Goal: Contribute content: Add original content to the website for others to see

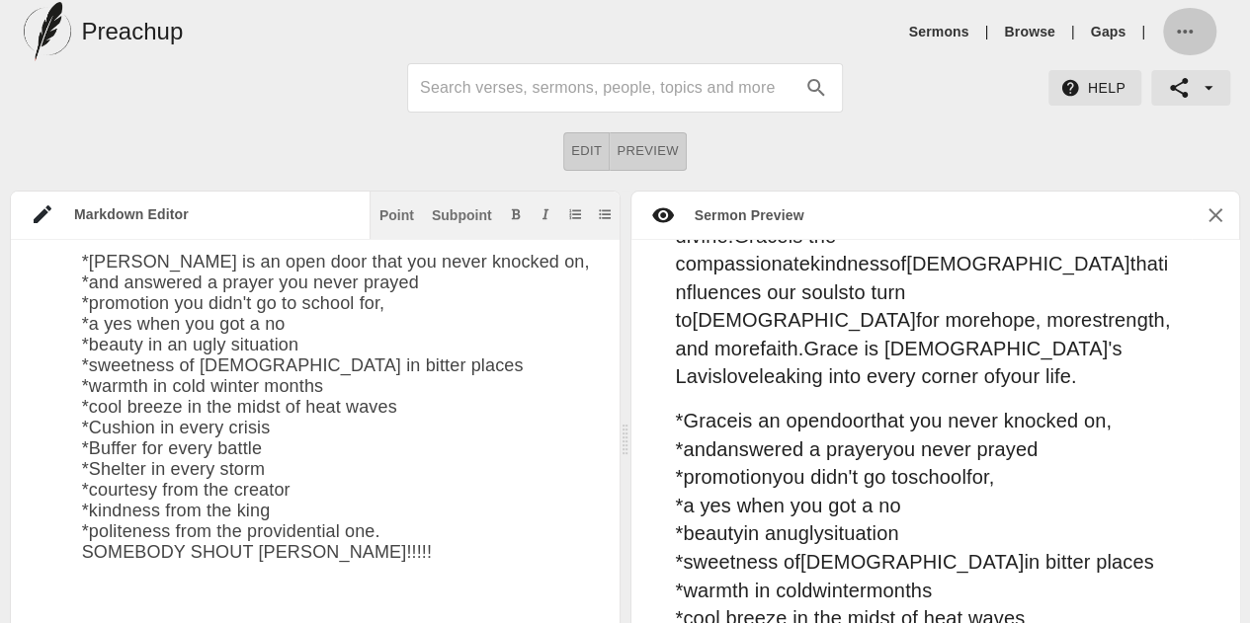
click at [1201, 27] on span "button" at bounding box center [1189, 32] width 34 height 24
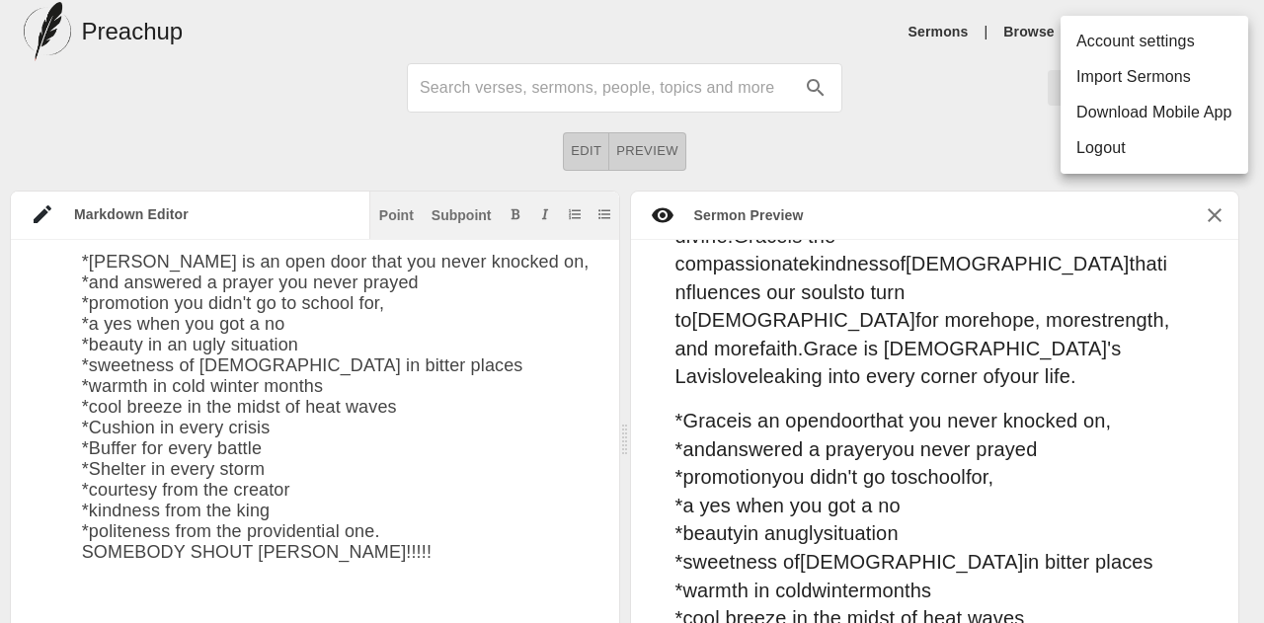
click at [361, 497] on div at bounding box center [632, 311] width 1264 height 623
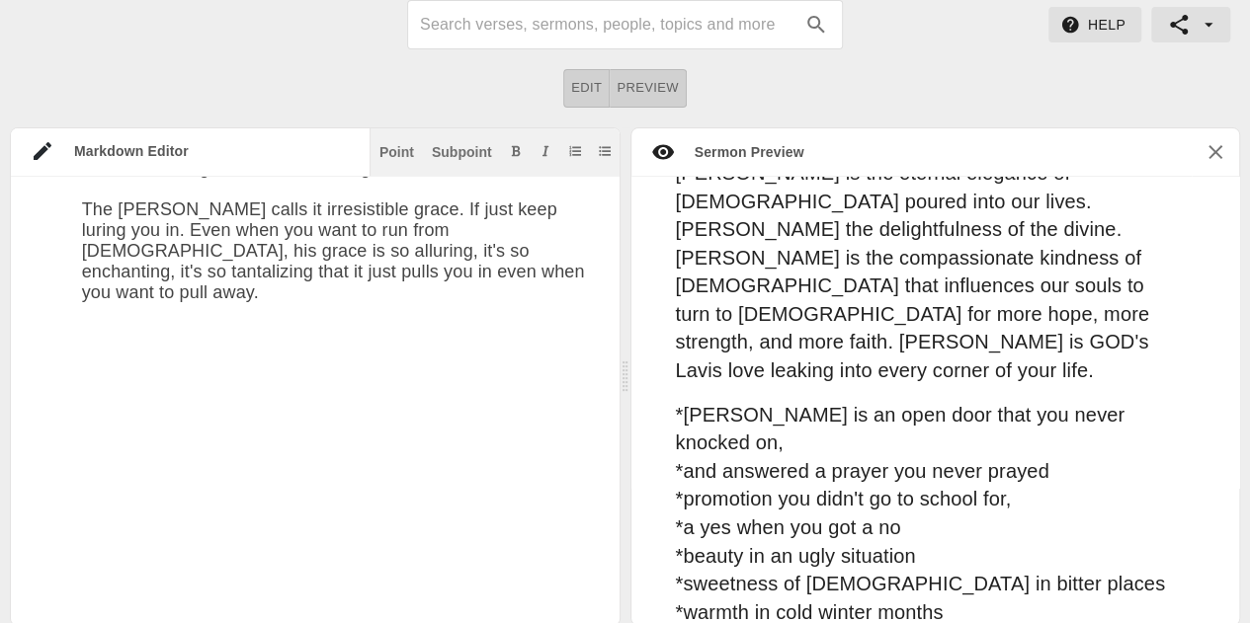
scroll to position [2961, 0]
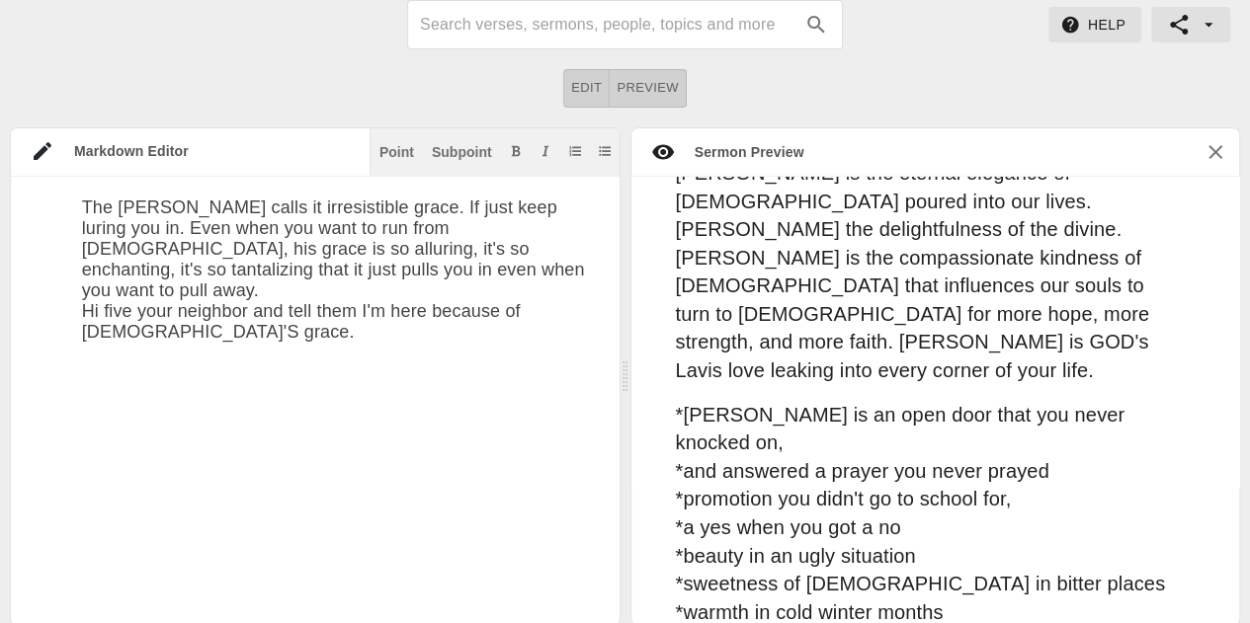
scroll to position [2963, 0]
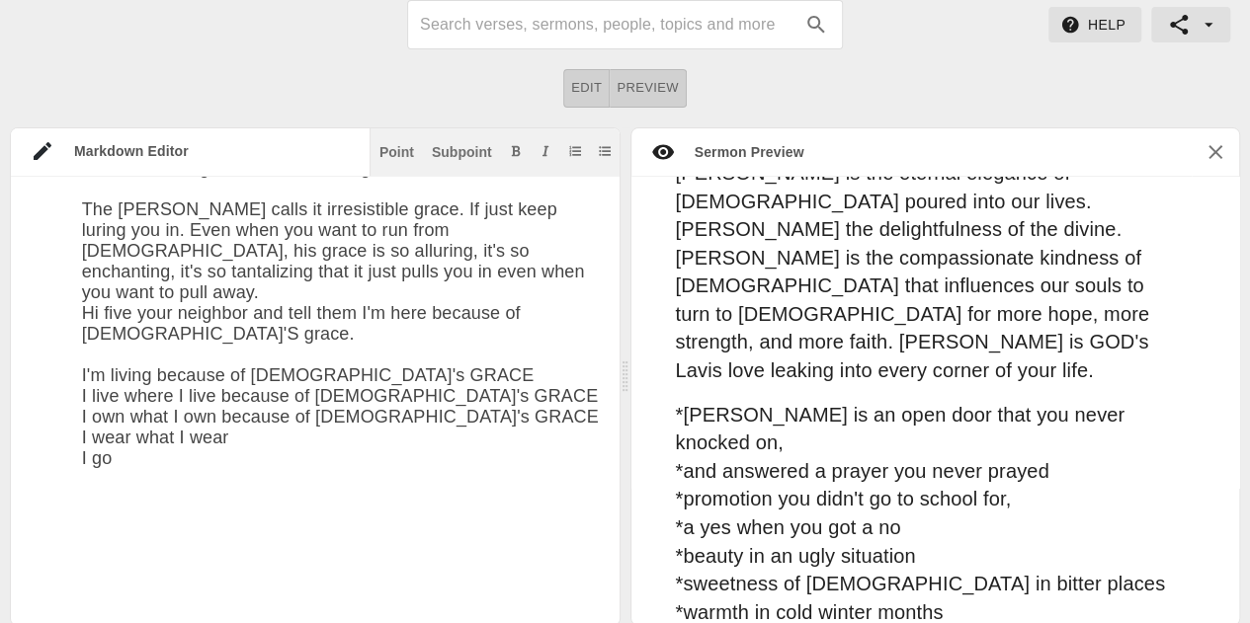
scroll to position [3669, 0]
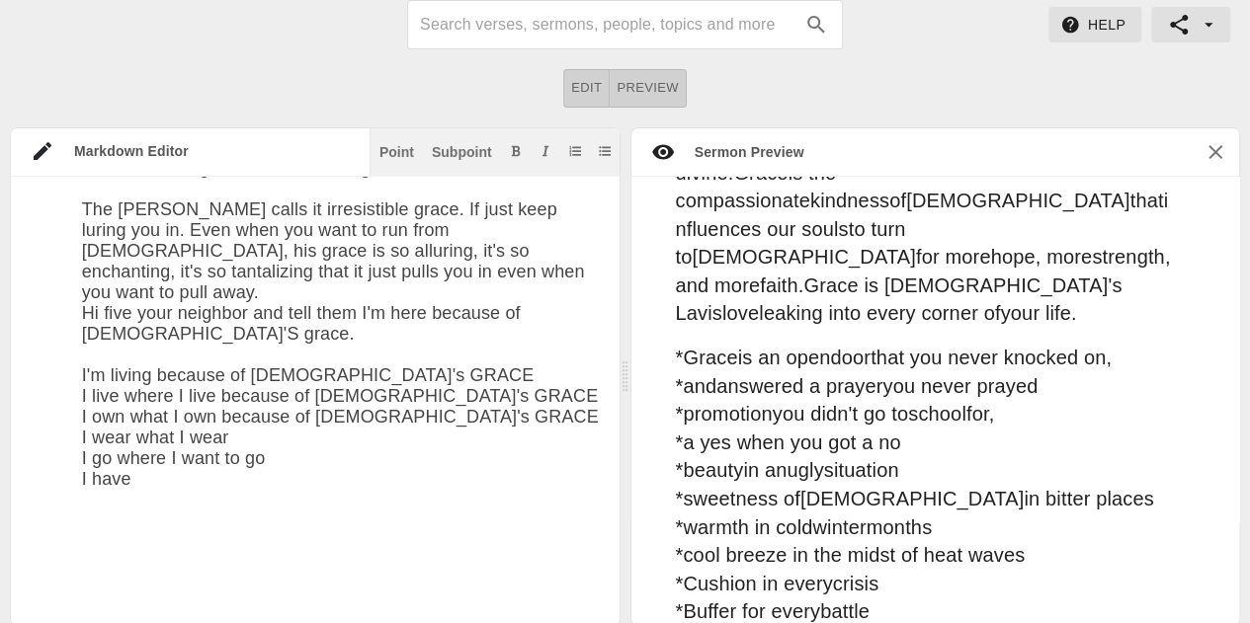
type textarea "# Grace Date: [DATE] ## INTRODUCTION I recently encountered something that put …"
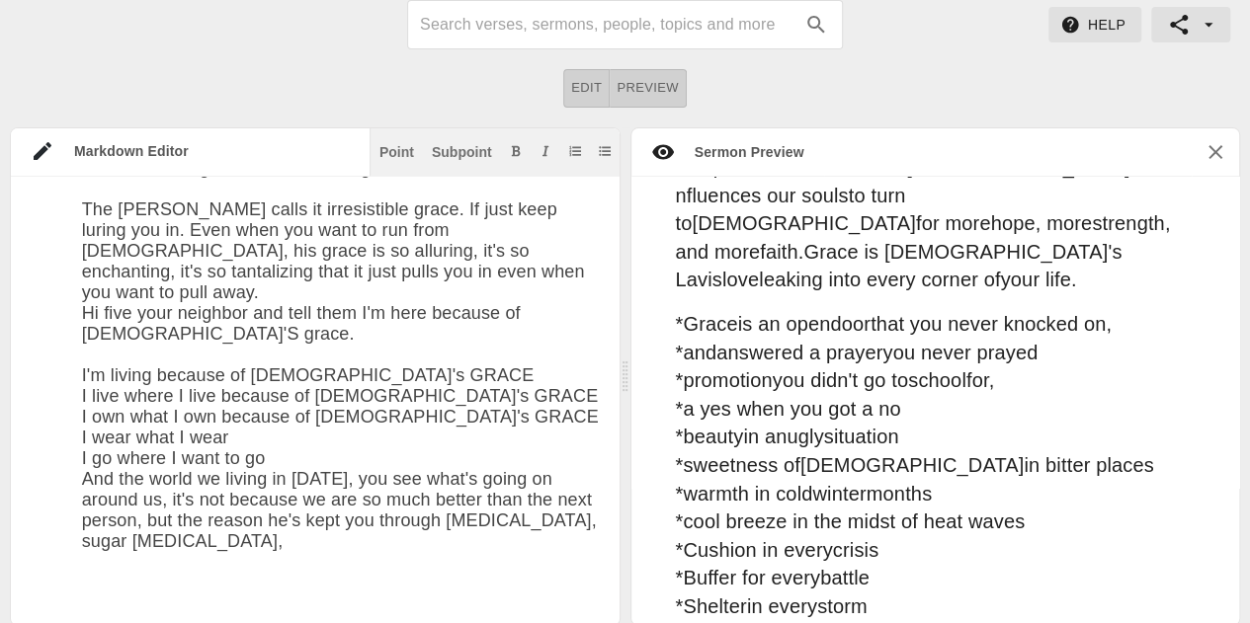
scroll to position [3669, 0]
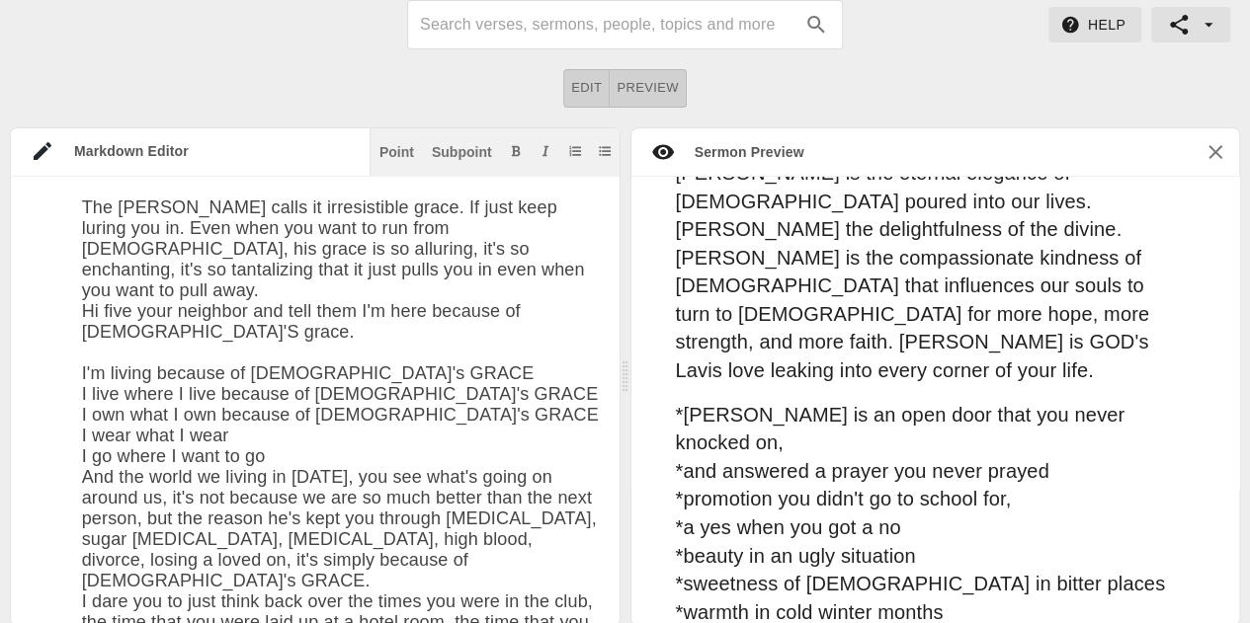
scroll to position [2963, 0]
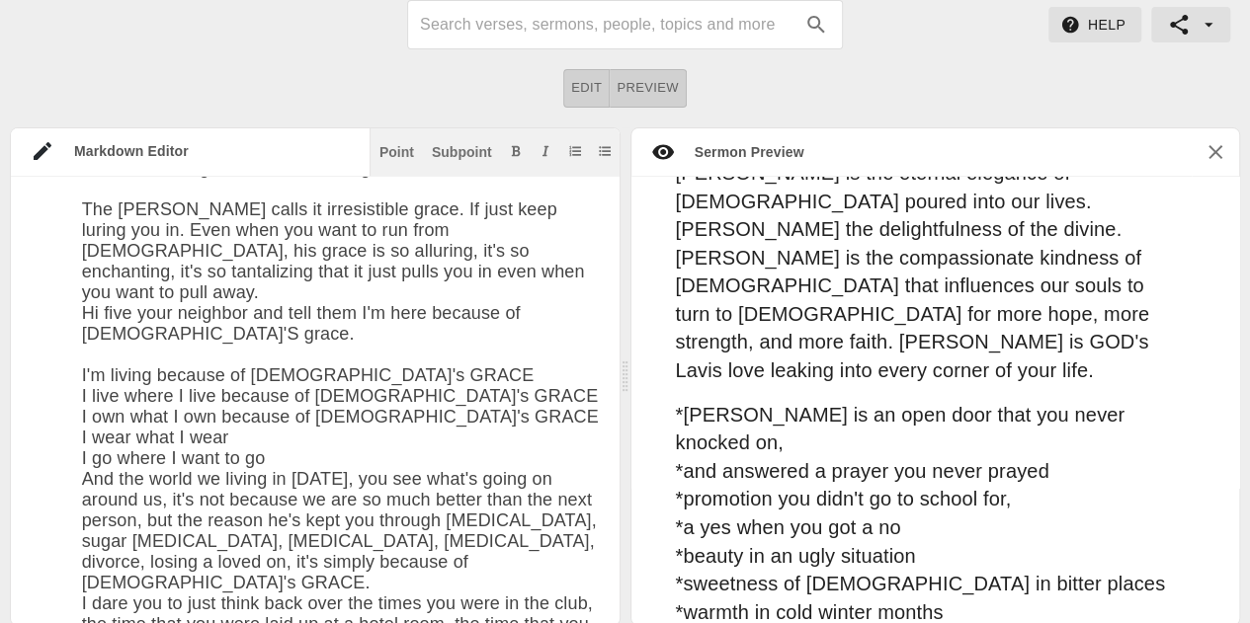
scroll to position [3669, 0]
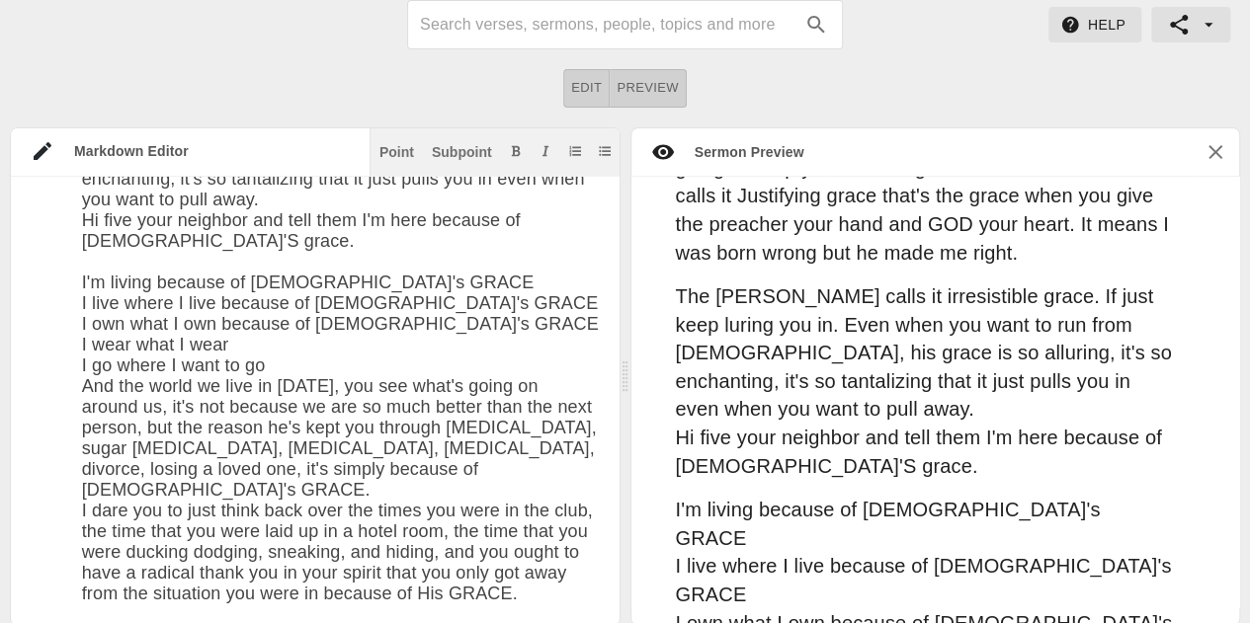
scroll to position [4553, 0]
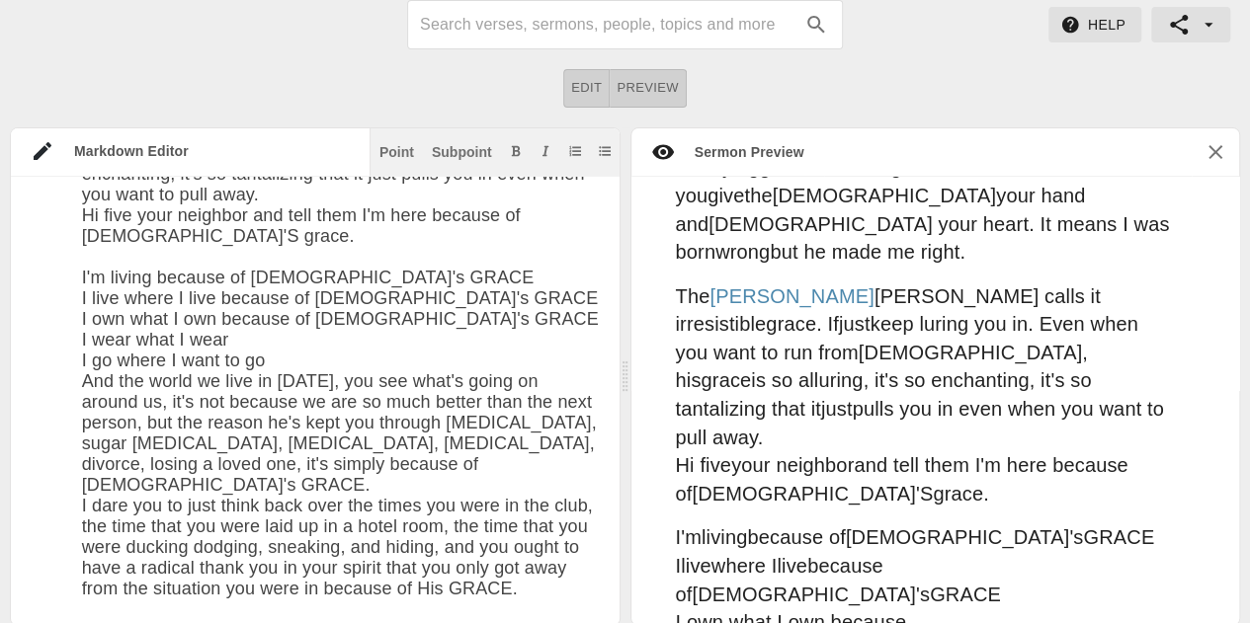
type textarea "# Grace Date: [DATE] ## INTRODUCTION I recently encountered something that put …"
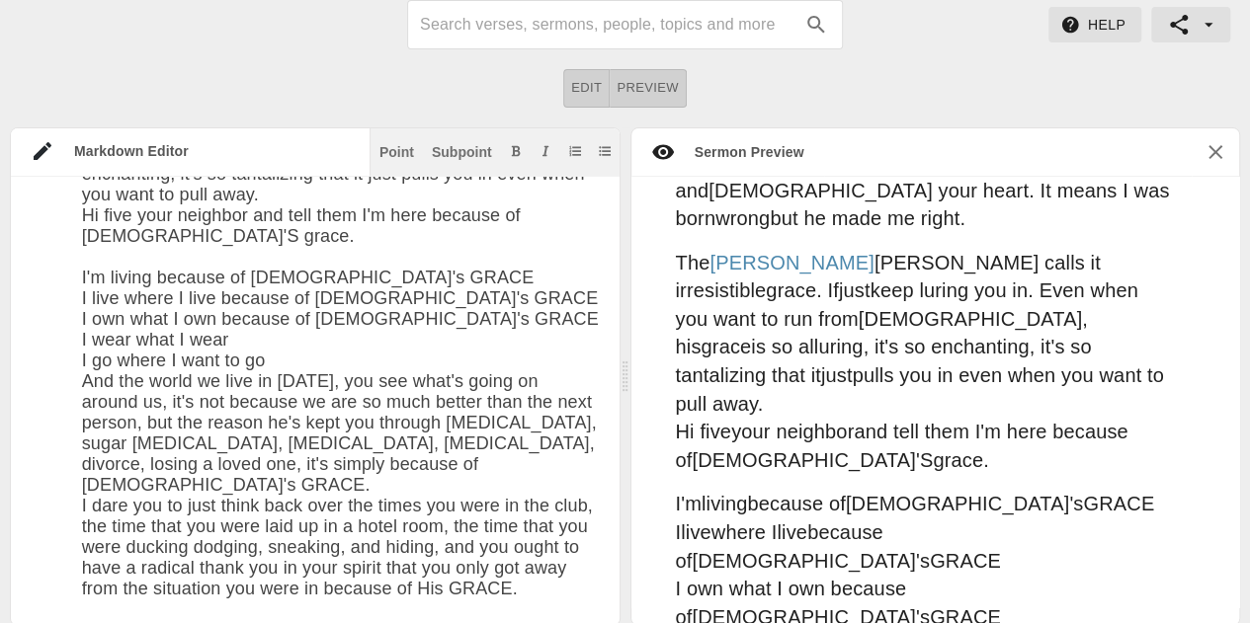
scroll to position [4553, 0]
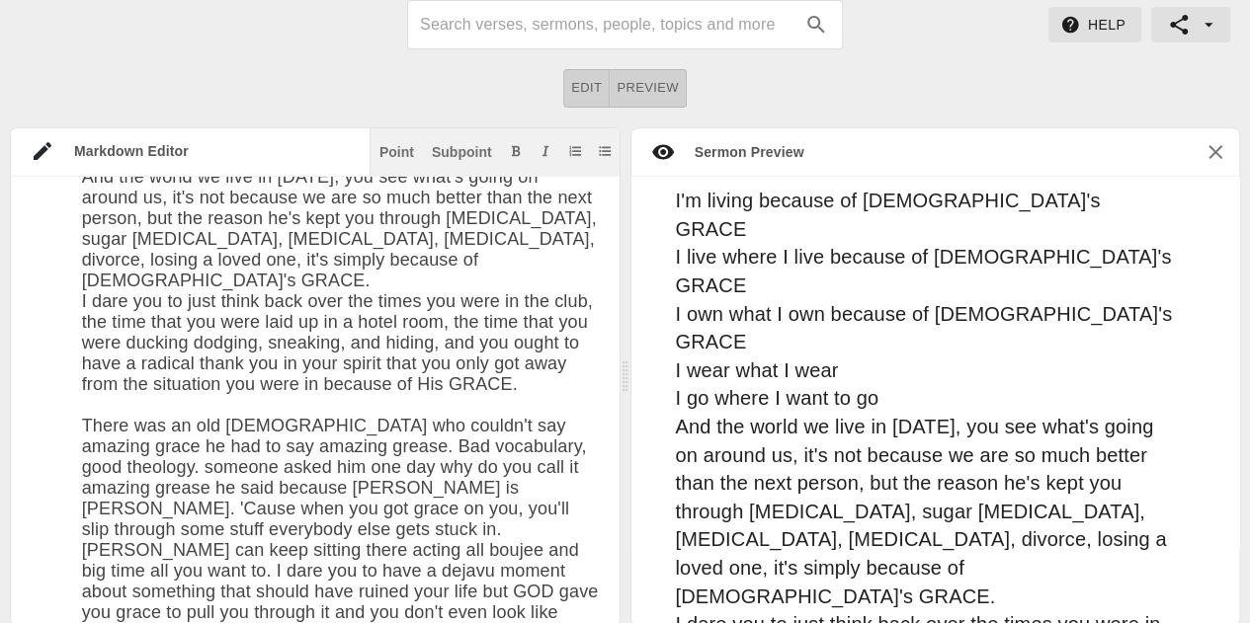
scroll to position [4862, 0]
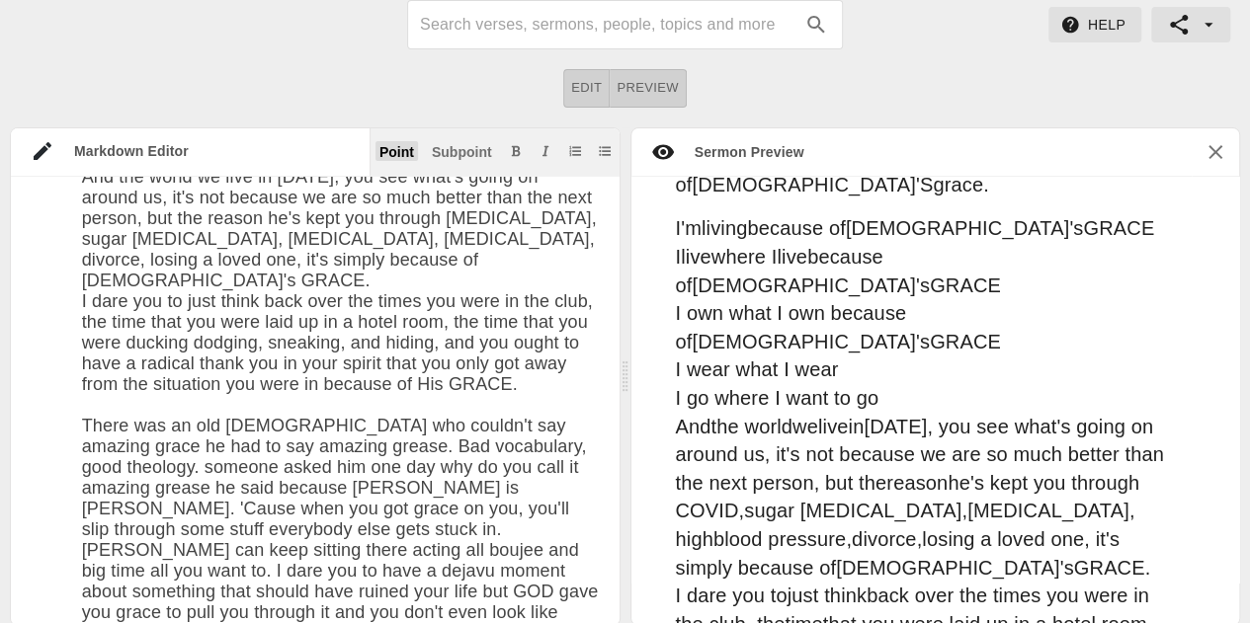
click at [403, 145] on div "Point" at bounding box center [396, 152] width 35 height 14
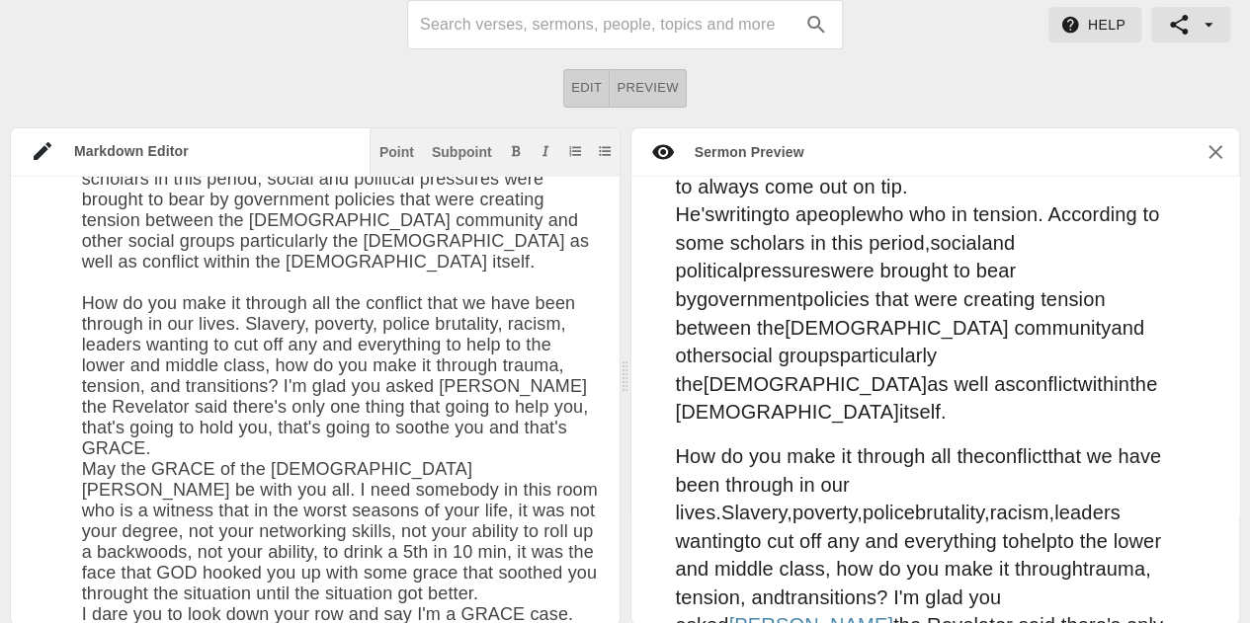
scroll to position [2512, 0]
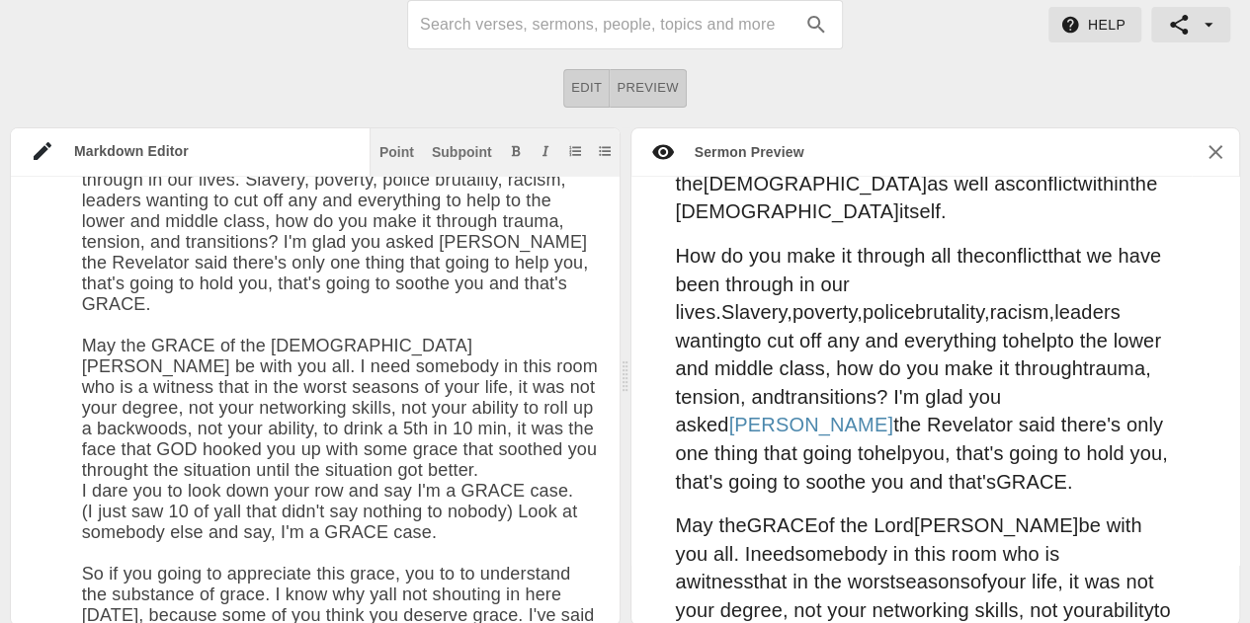
scroll to position [1733, 0]
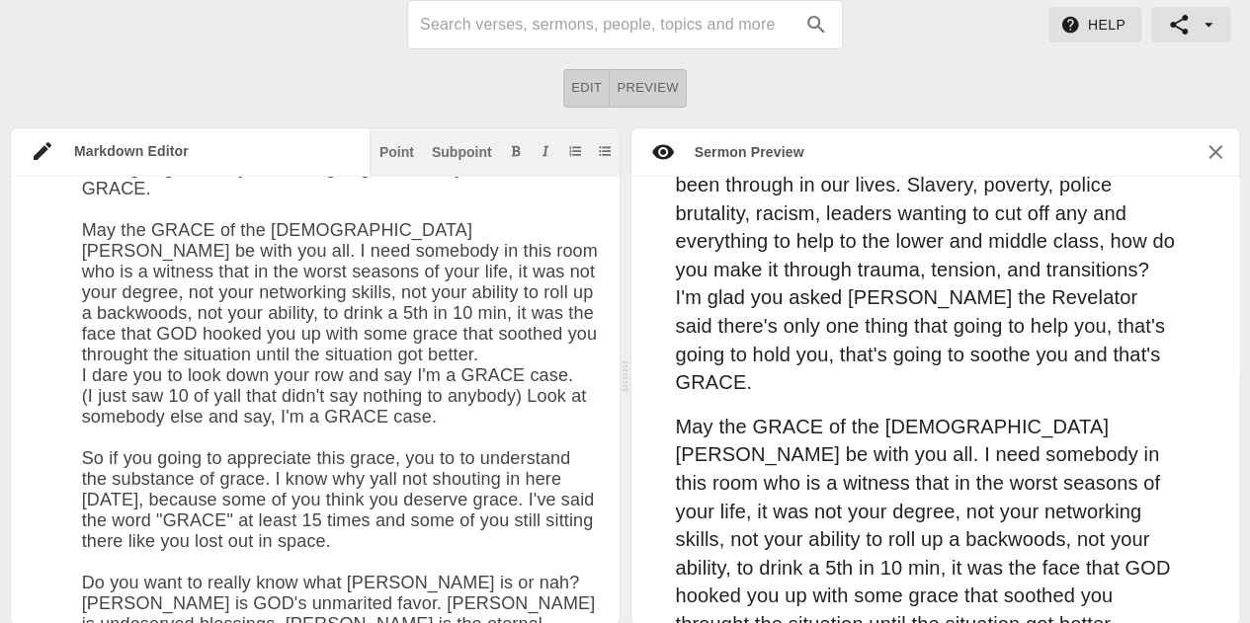
click at [467, 406] on textarea at bounding box center [341, 568] width 518 height 4430
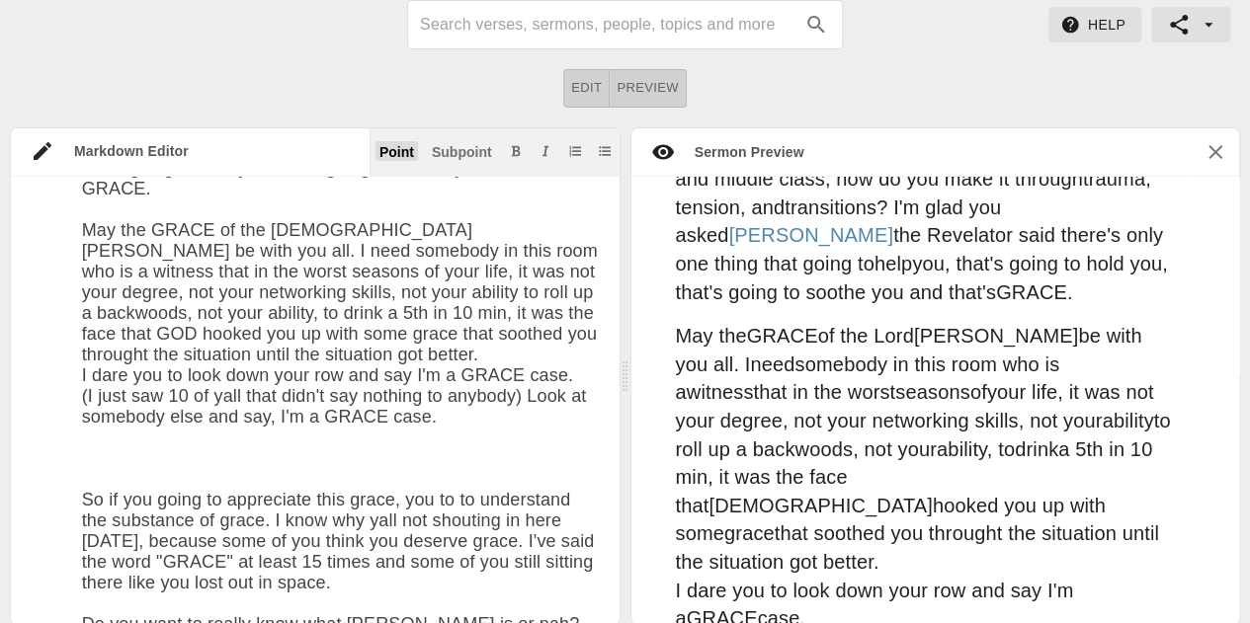
click at [399, 145] on div "Point" at bounding box center [396, 152] width 35 height 14
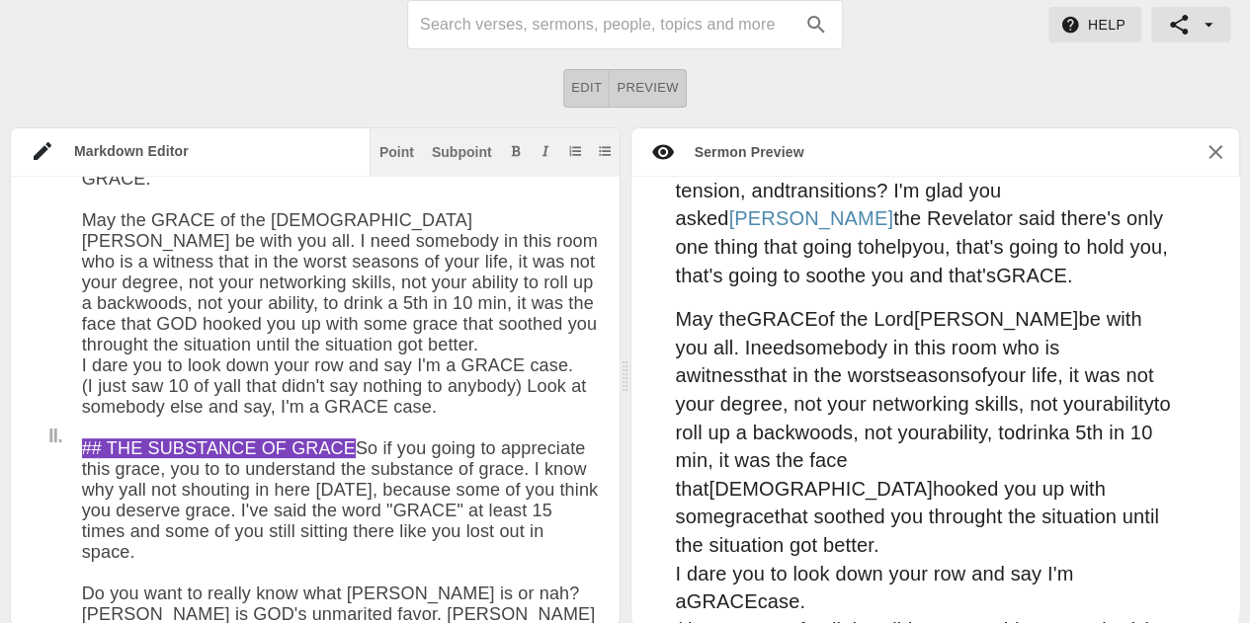
click at [493, 398] on textarea at bounding box center [341, 569] width 518 height 4451
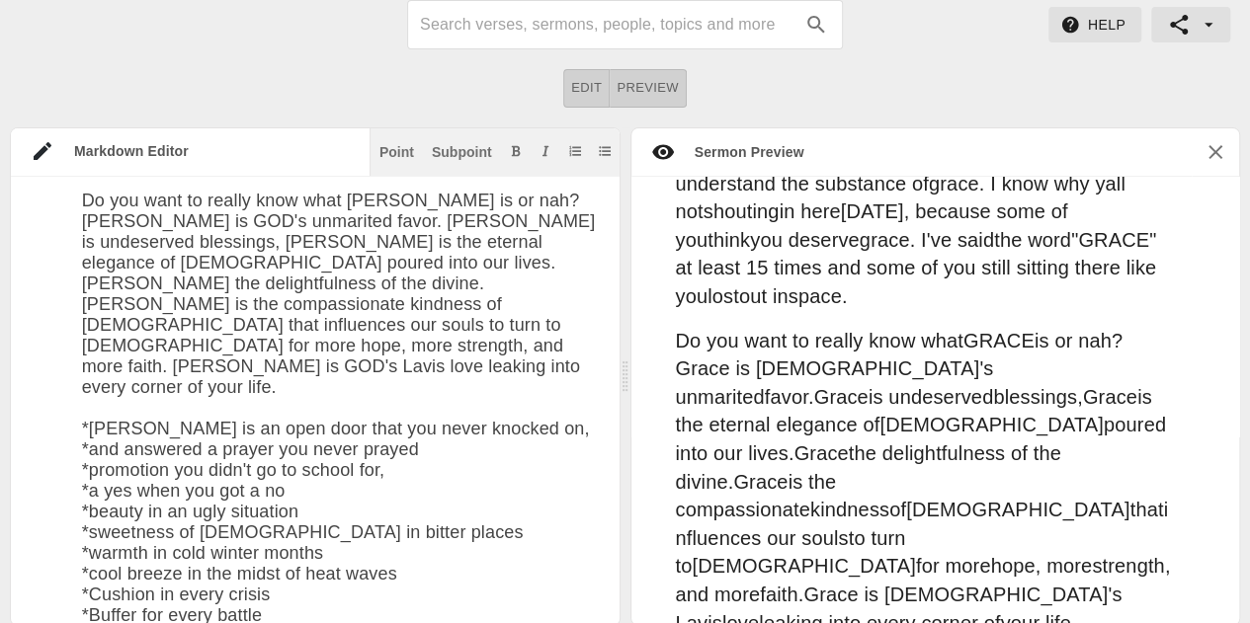
click at [253, 329] on textarea at bounding box center [341, 166] width 518 height 4472
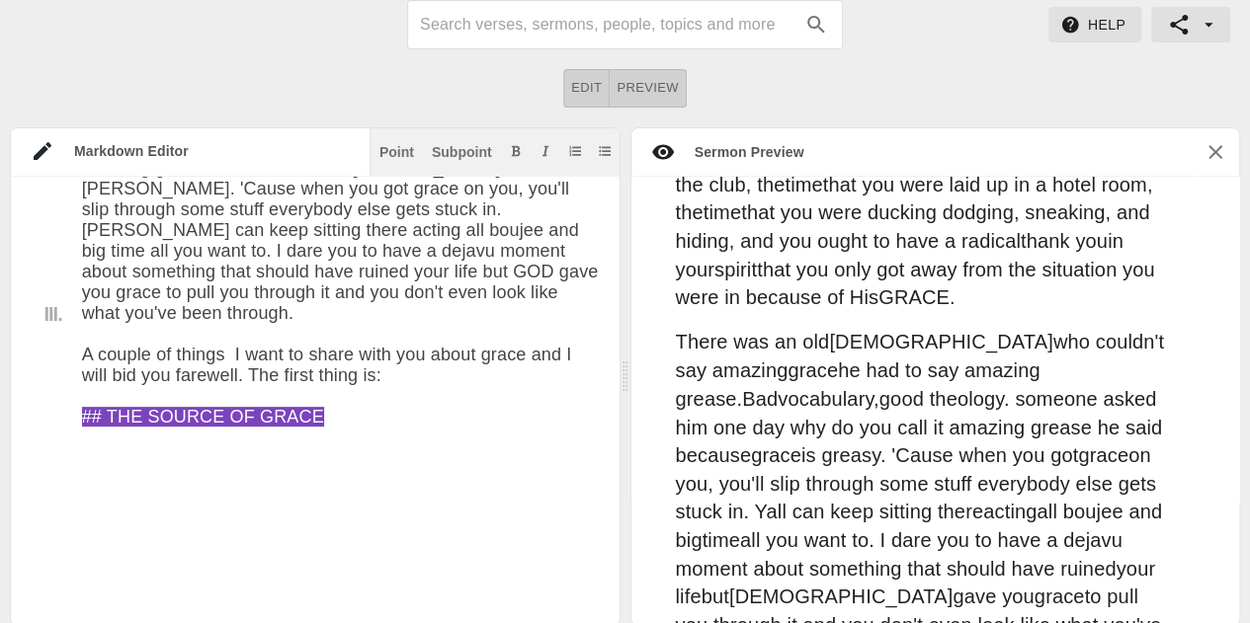
click at [840, 328] on p "There was an old preacher who couldn't say amazing grace he had to say amazing …" at bounding box center [926, 497] width 500 height 339
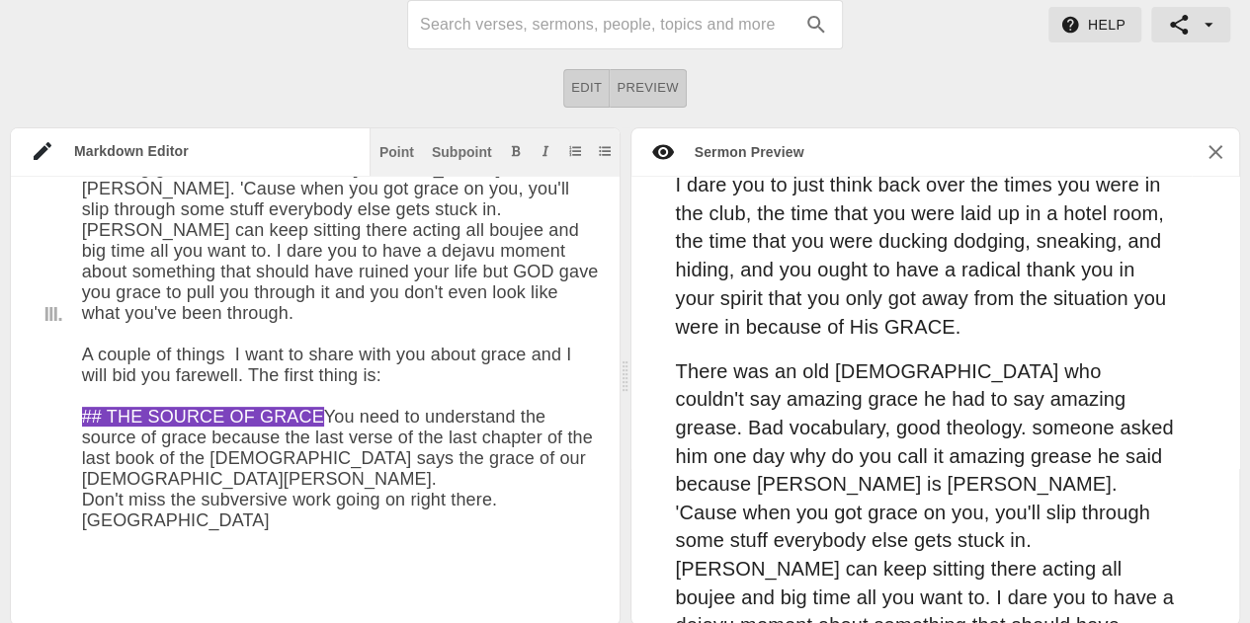
scroll to position [5445, 0]
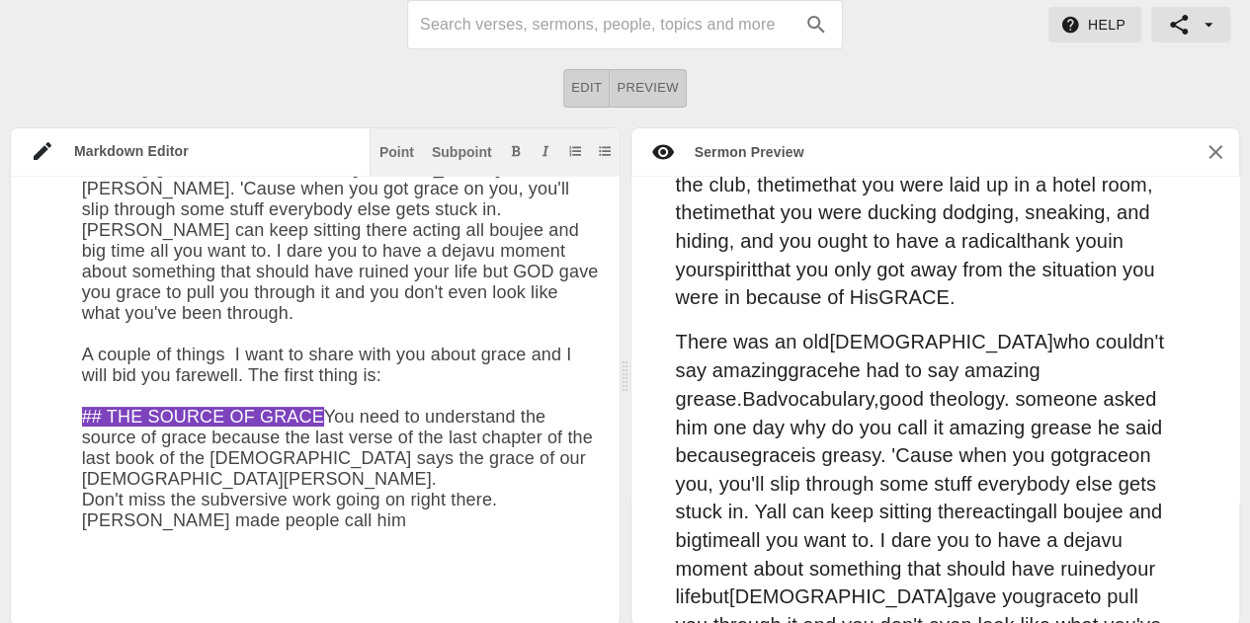
type textarea "# Grace Date: [DATE] ## INTRODUCTION I recently encountered something that put …"
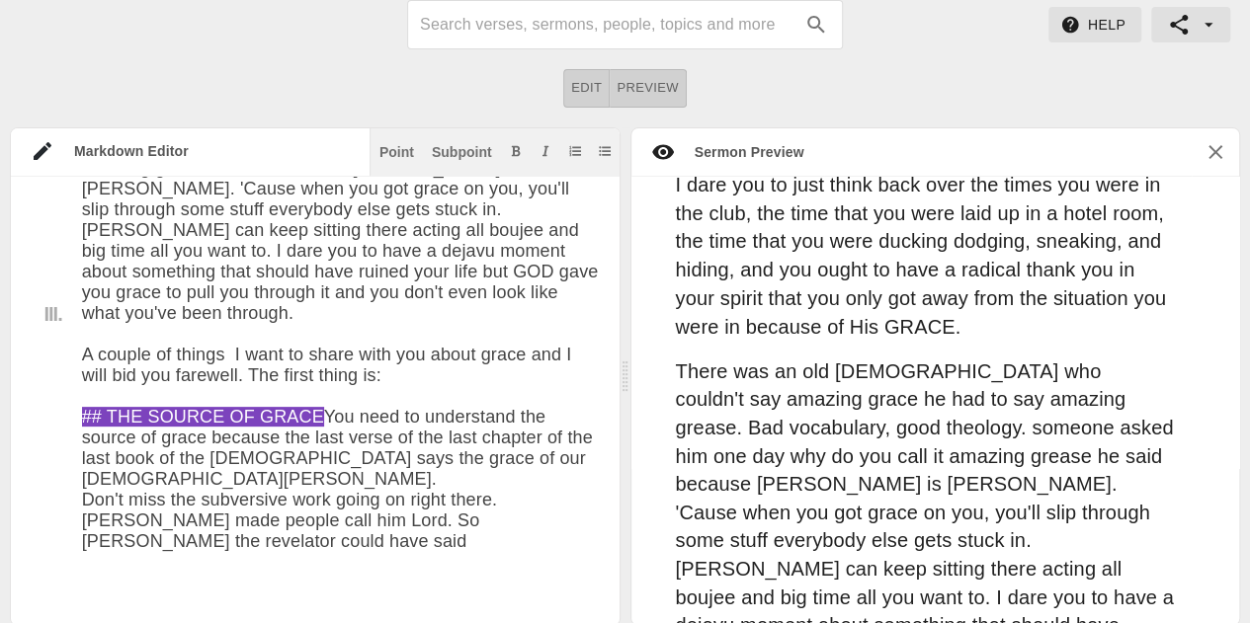
scroll to position [5445, 0]
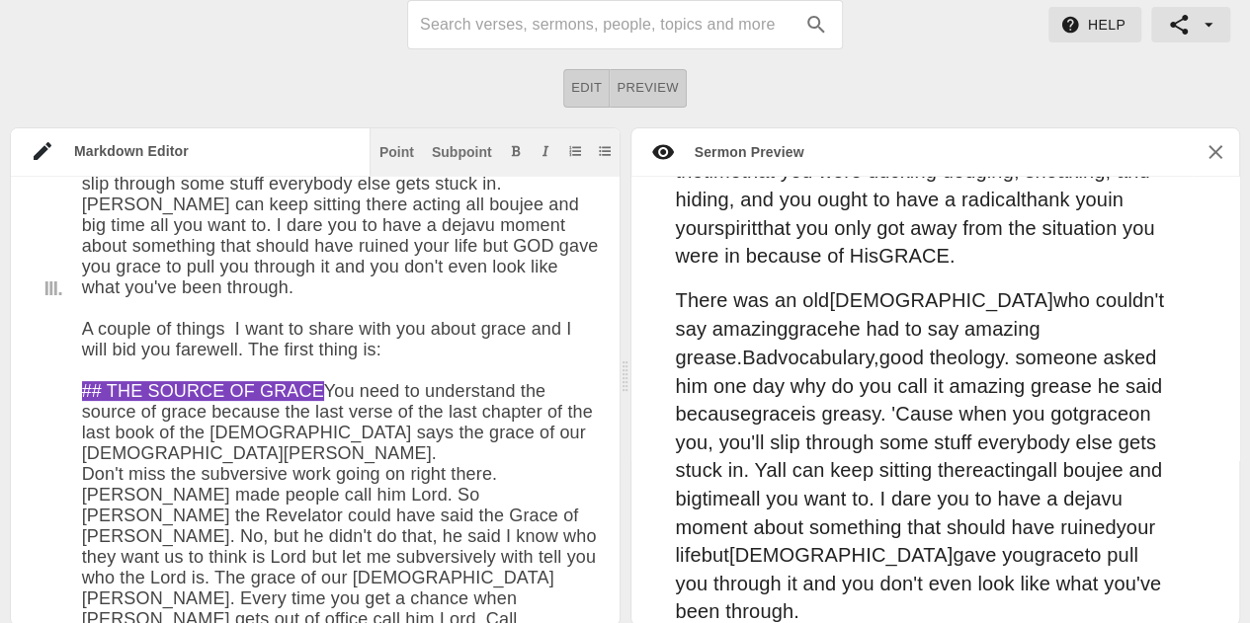
scroll to position [5452, 0]
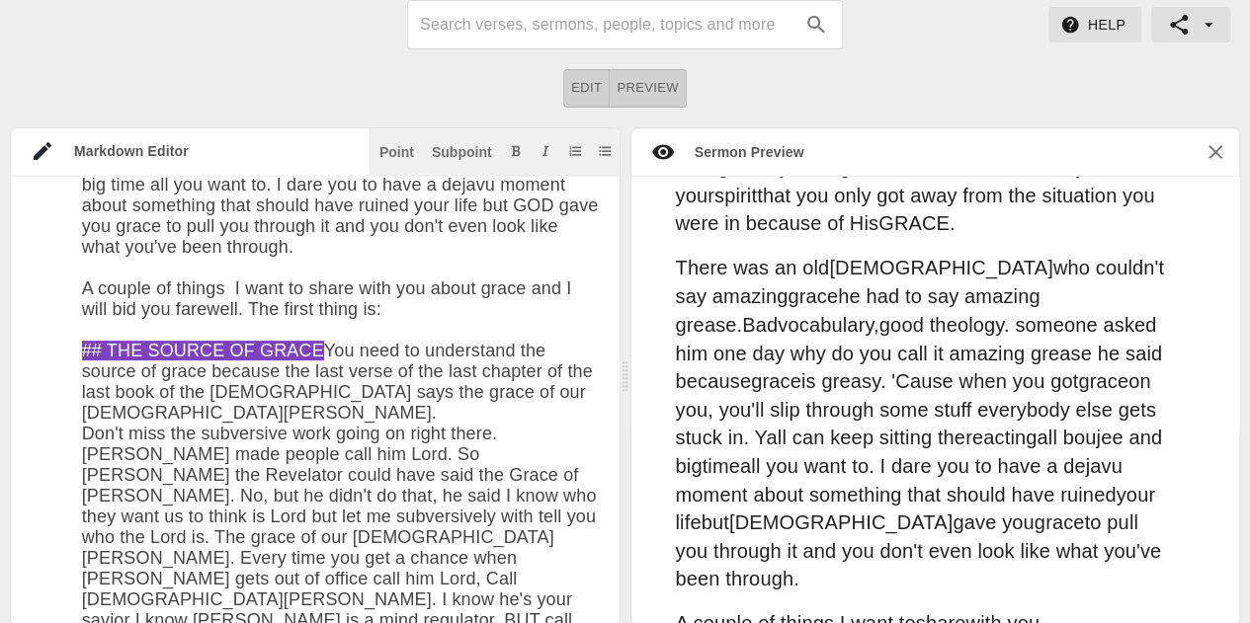
scroll to position [5554, 0]
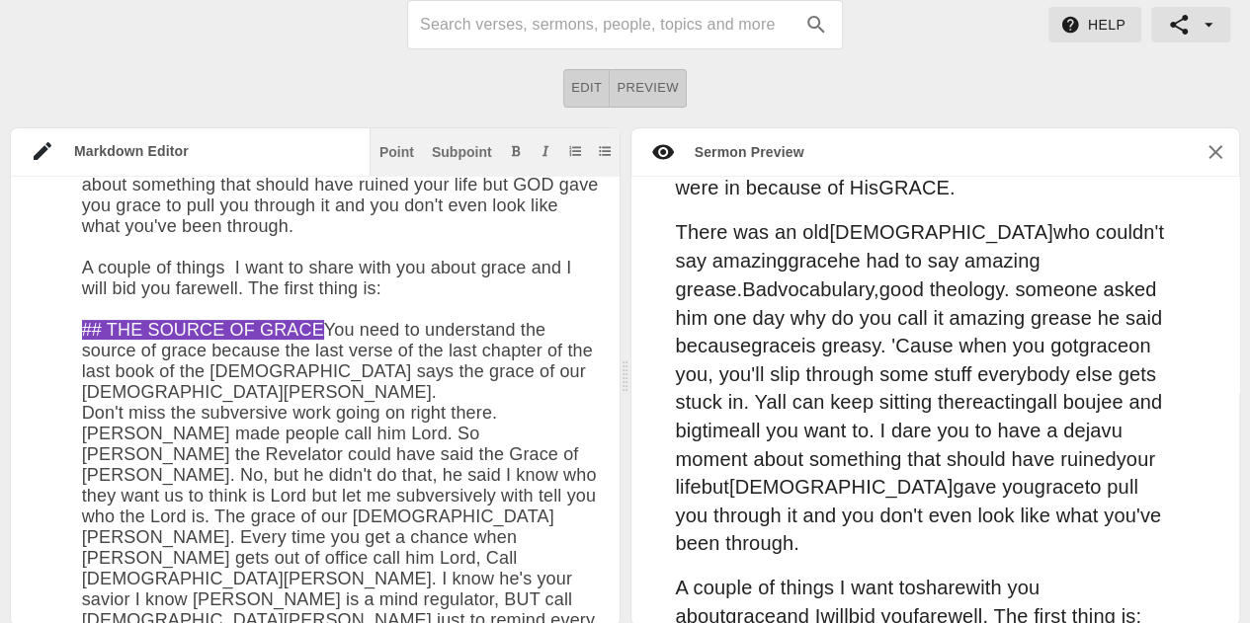
type textarea "# Grace Date: [DATE] ## INTRODUCTION I recently encountered something that put …"
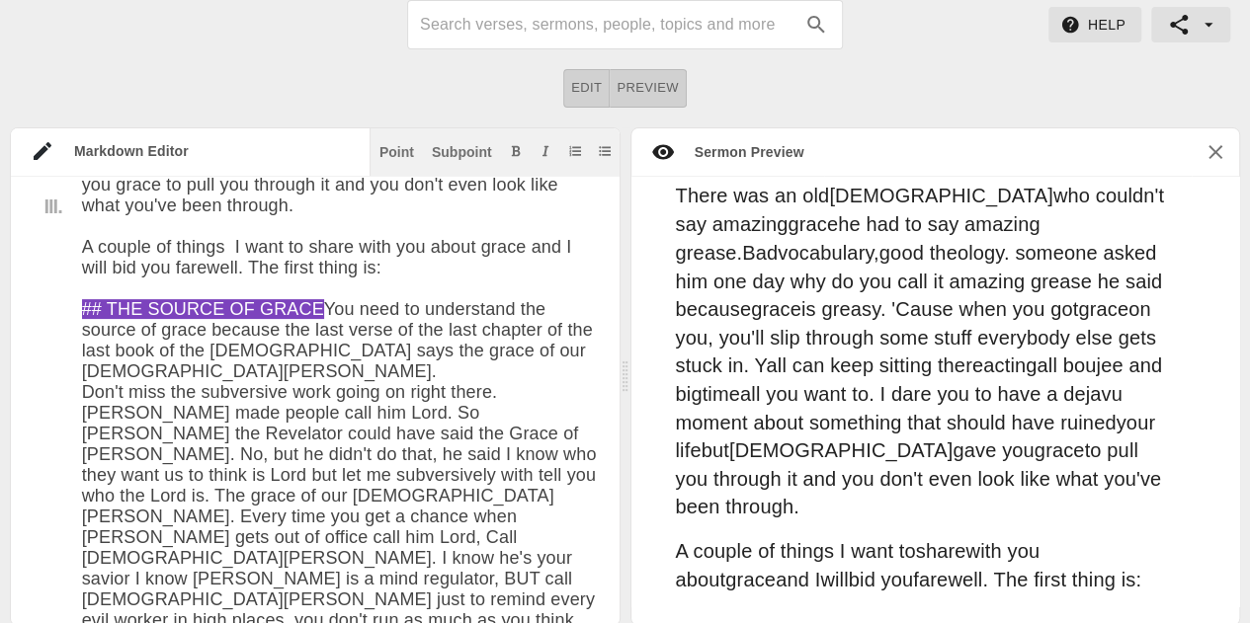
scroll to position [5943, 0]
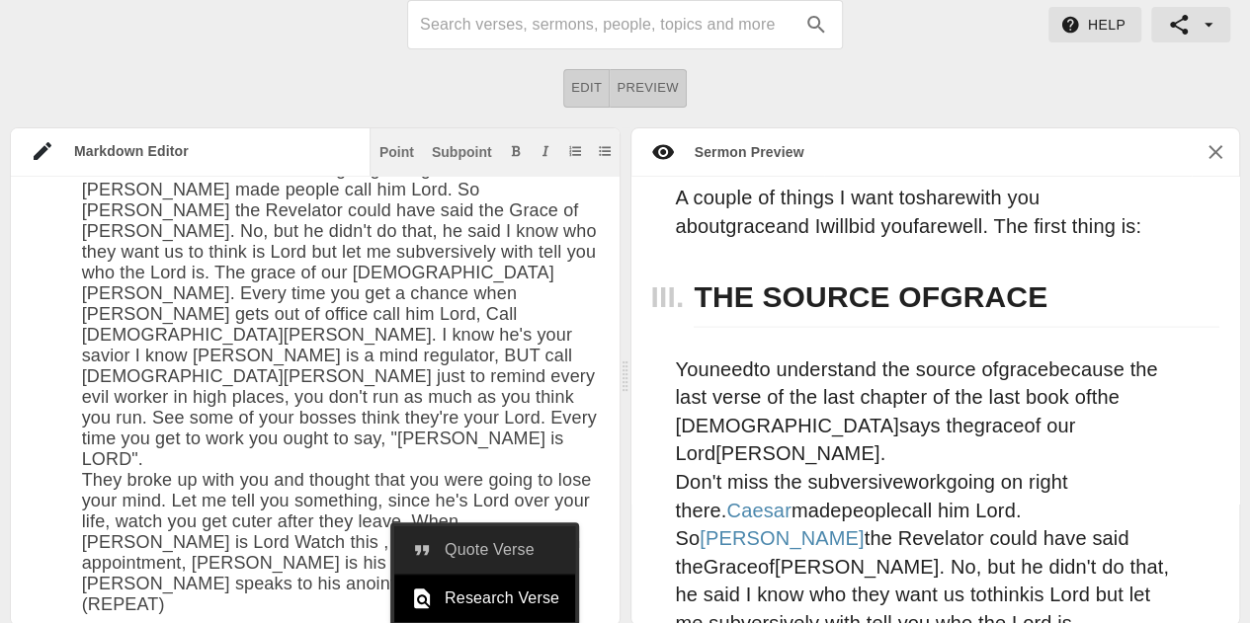
click at [484, 545] on span "Quote Verse" at bounding box center [501, 550] width 115 height 24
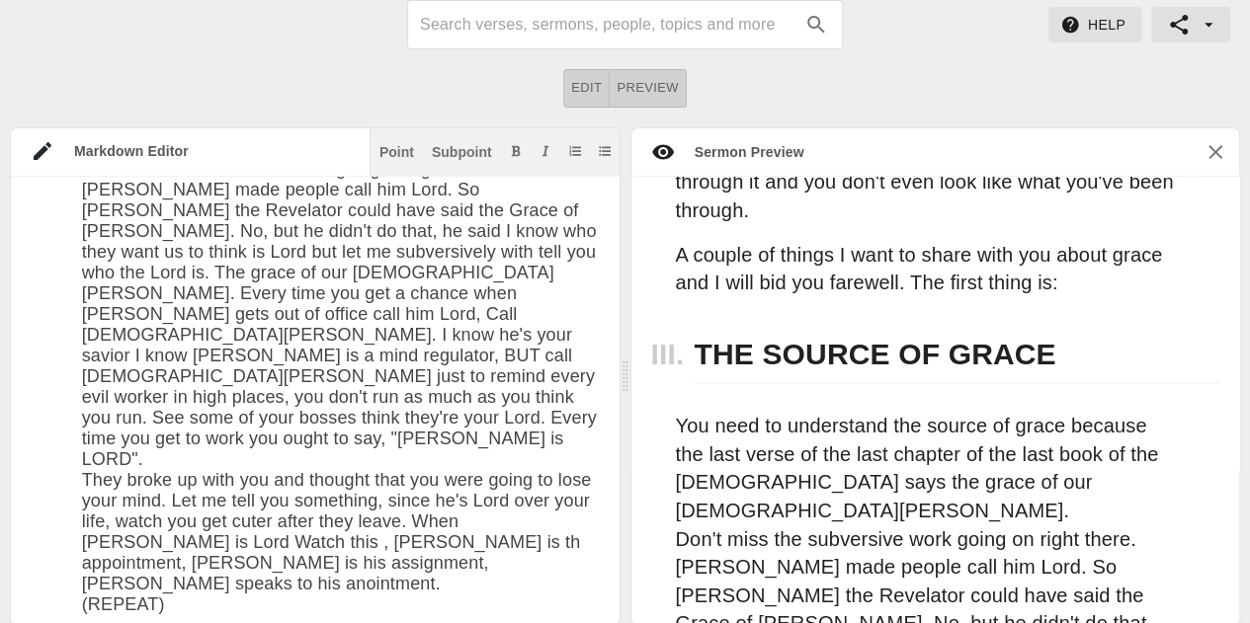
paste textarea "> <sup>13</sup>I can do all things through Christ which strengtheneth me."
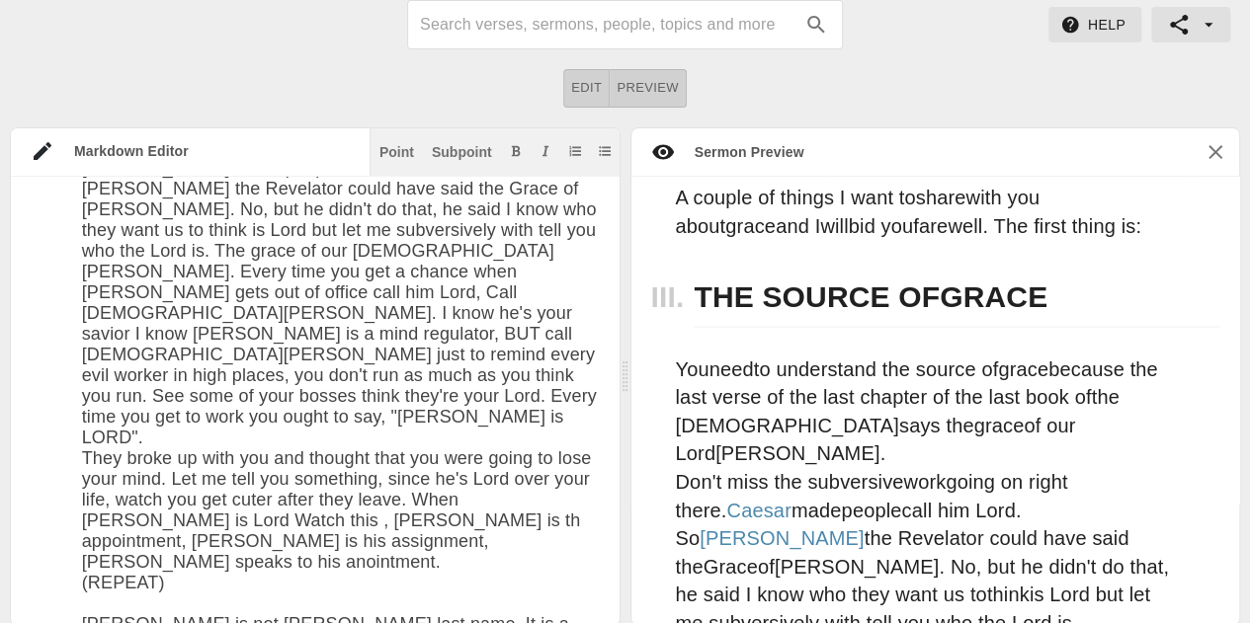
type textarea "# Grace Date: [DATE] ## INTRODUCTION I recently encountered something that put …"
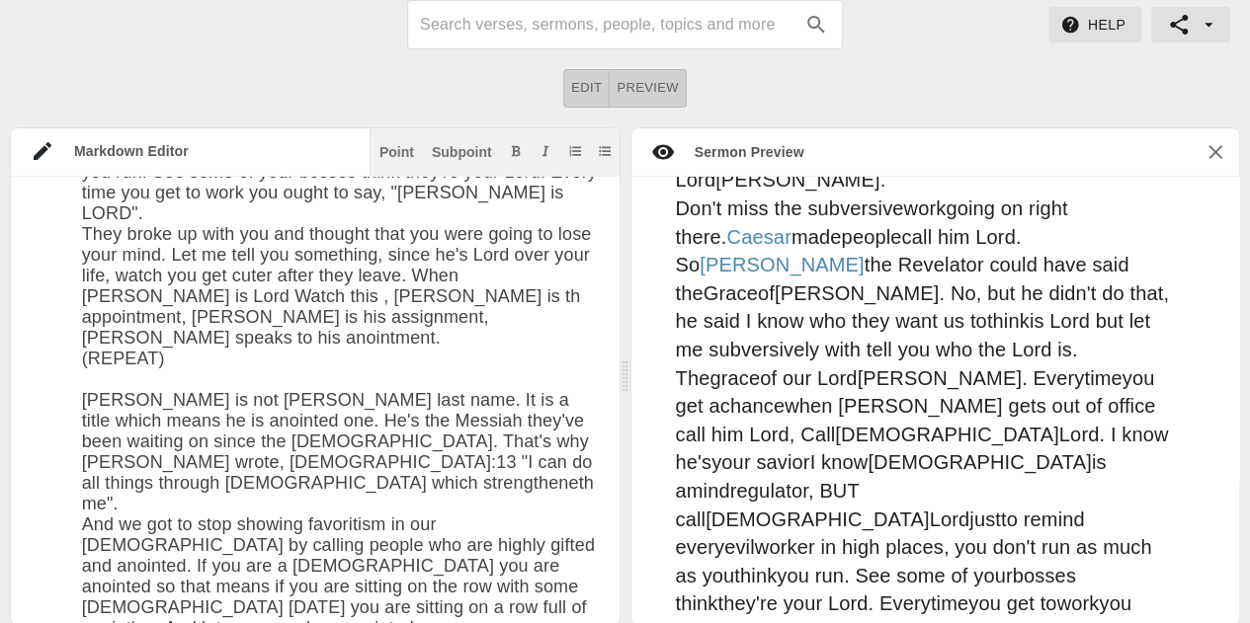
scroll to position [4245, 0]
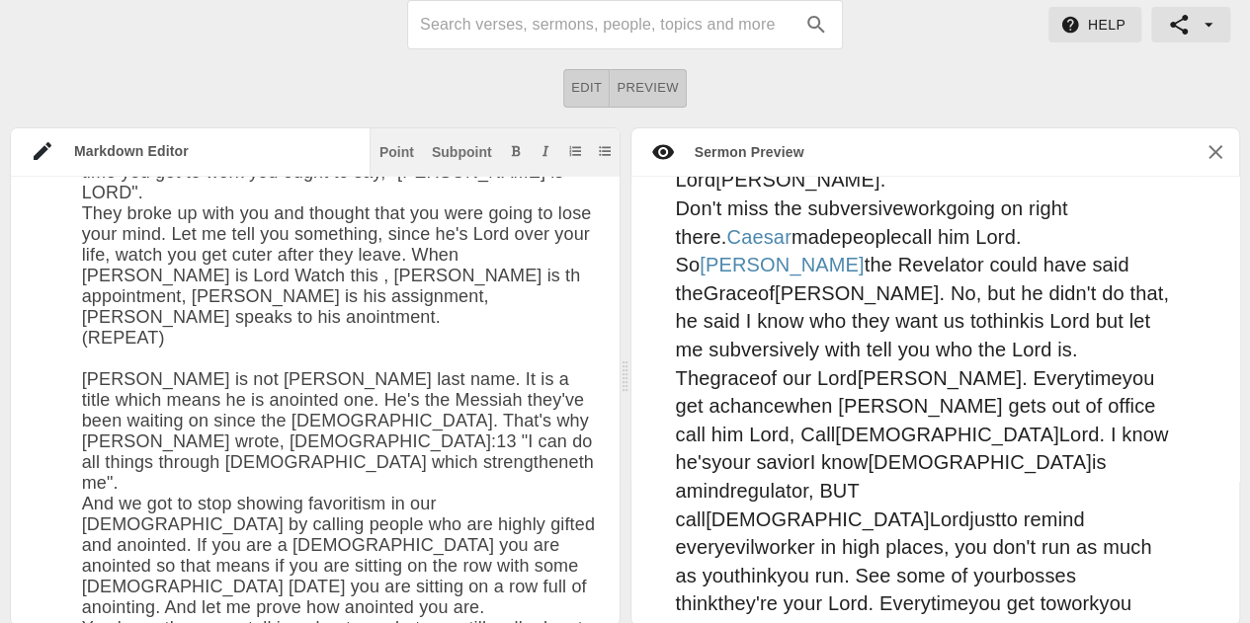
type textarea "# Grace Date: [DATE] ## INTRODUCTION I recently encountered something that put …"
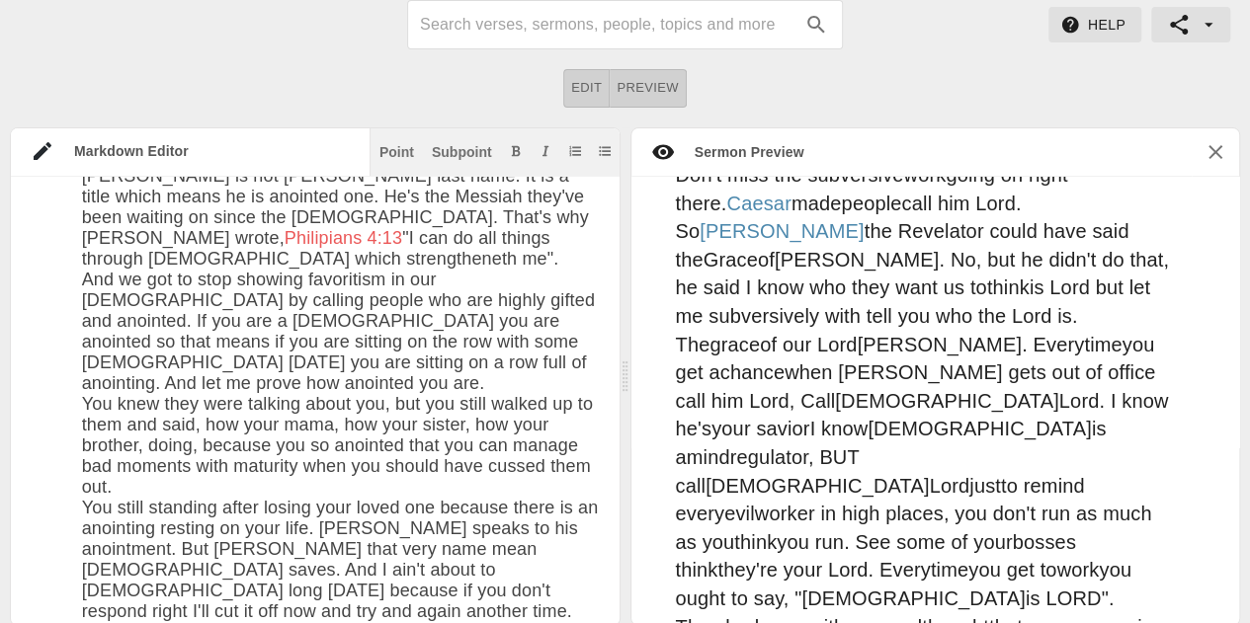
scroll to position [6217, 0]
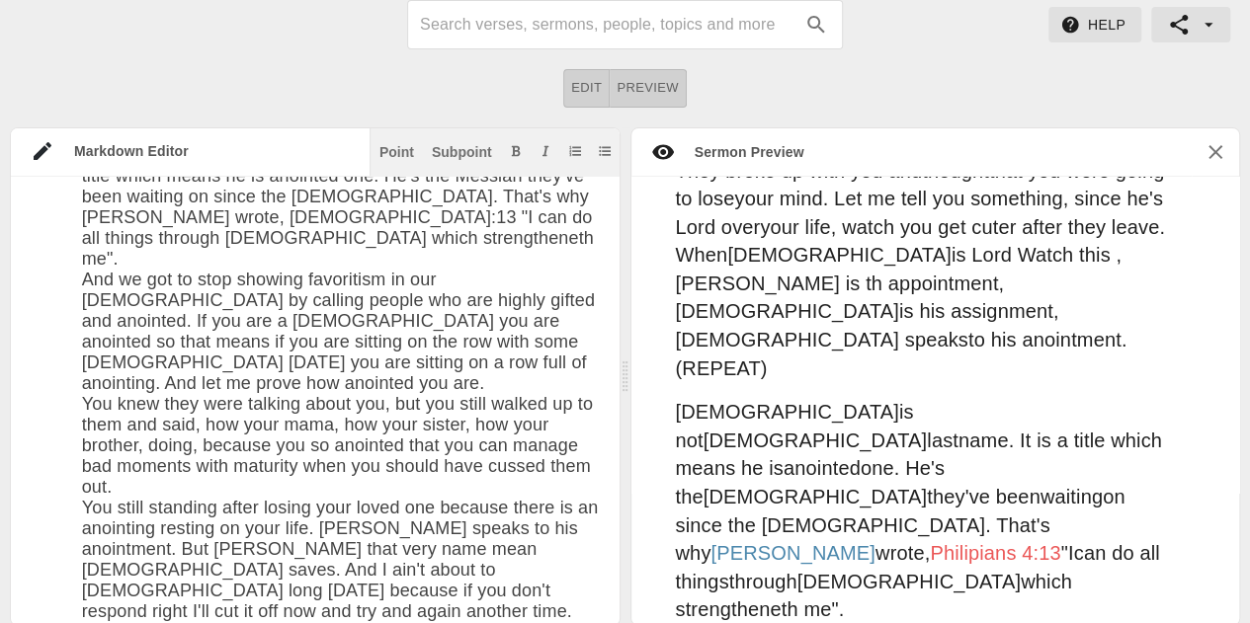
scroll to position [6738, 0]
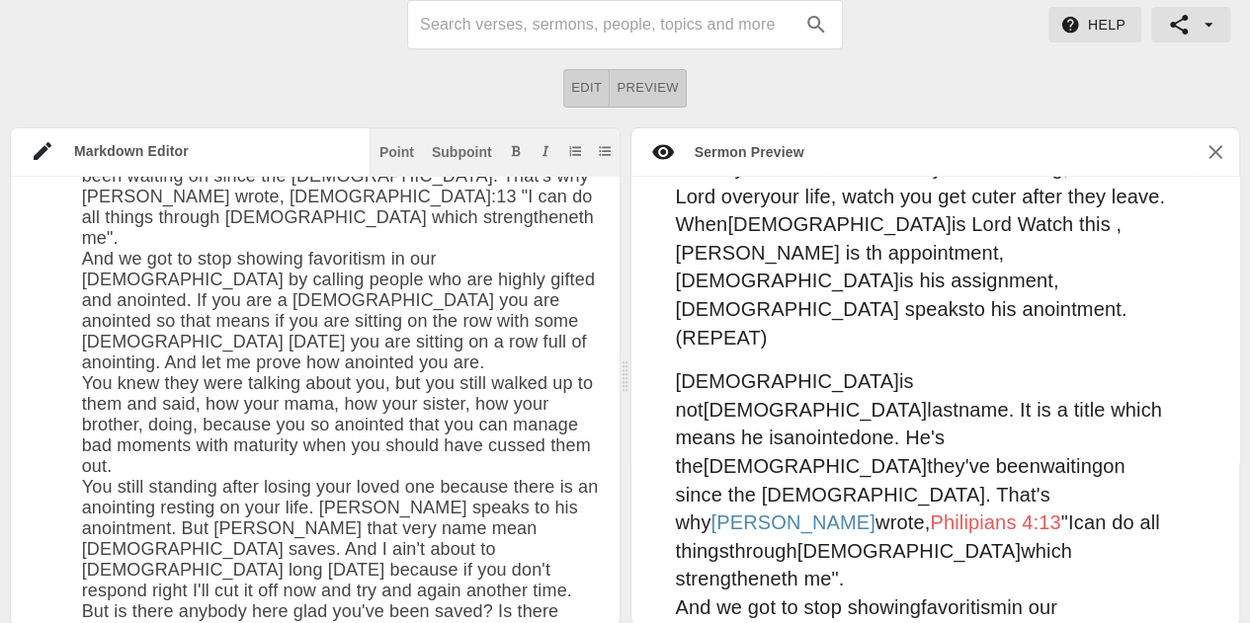
type textarea "# Grace Date: [DATE] ## INTRODUCTION I recently encountered something that put …"
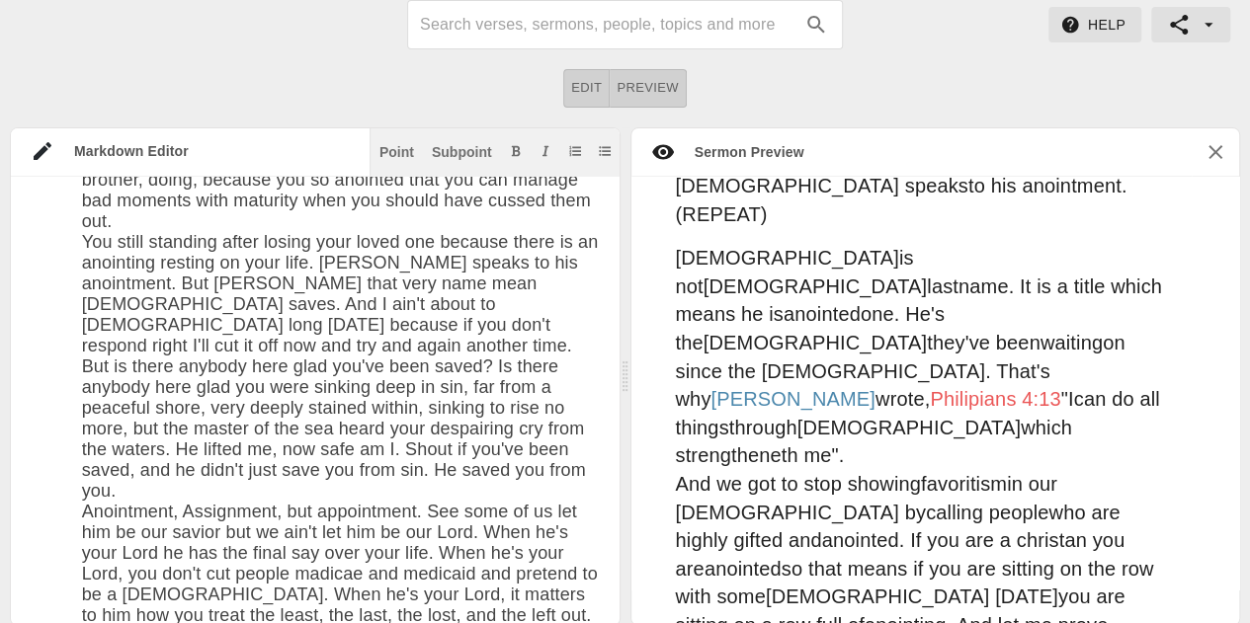
scroll to position [4755, 0]
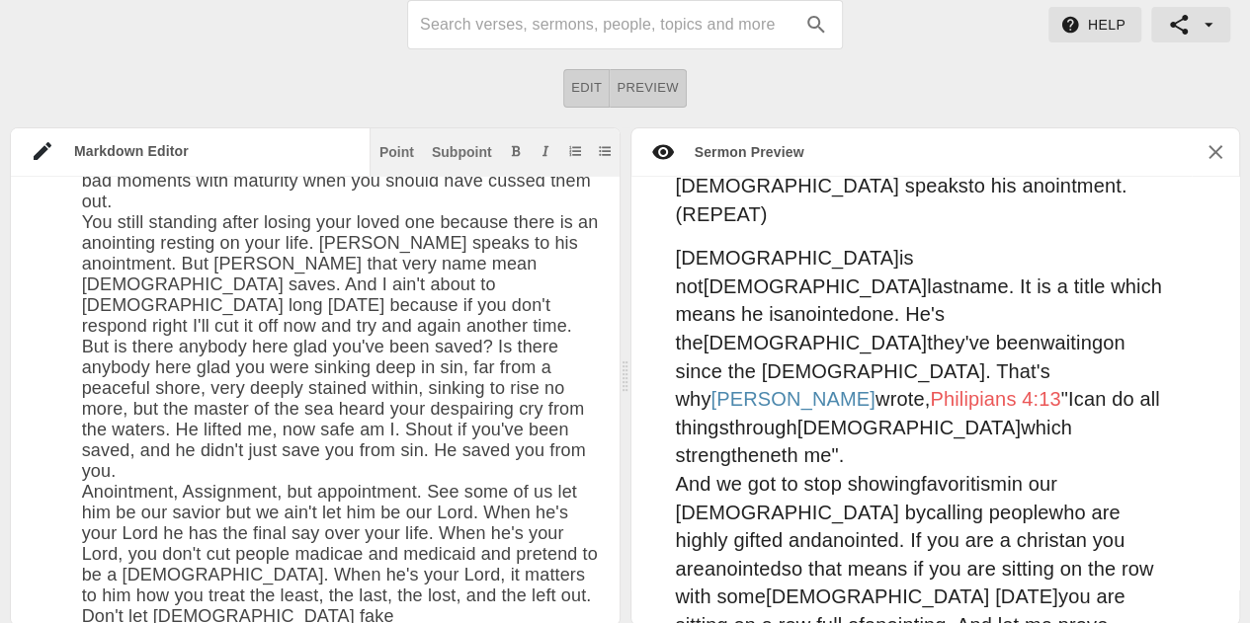
type textarea "# Grace Date: [DATE] ## INTRODUCTION I recently encountered something that put …"
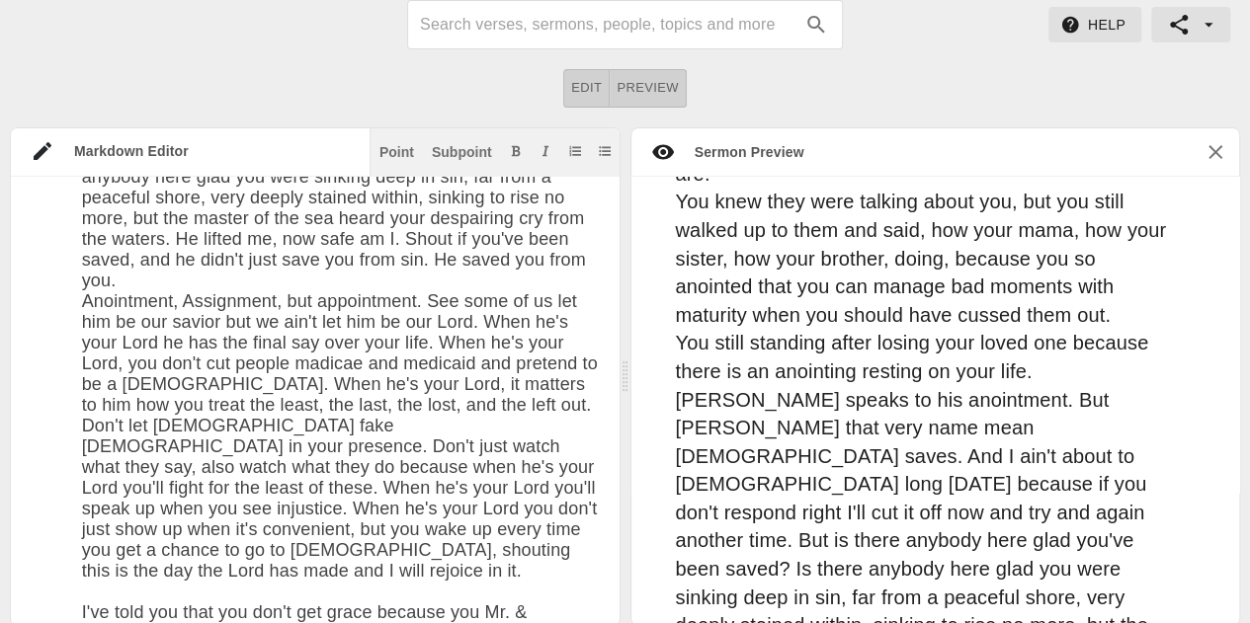
scroll to position [7426, 0]
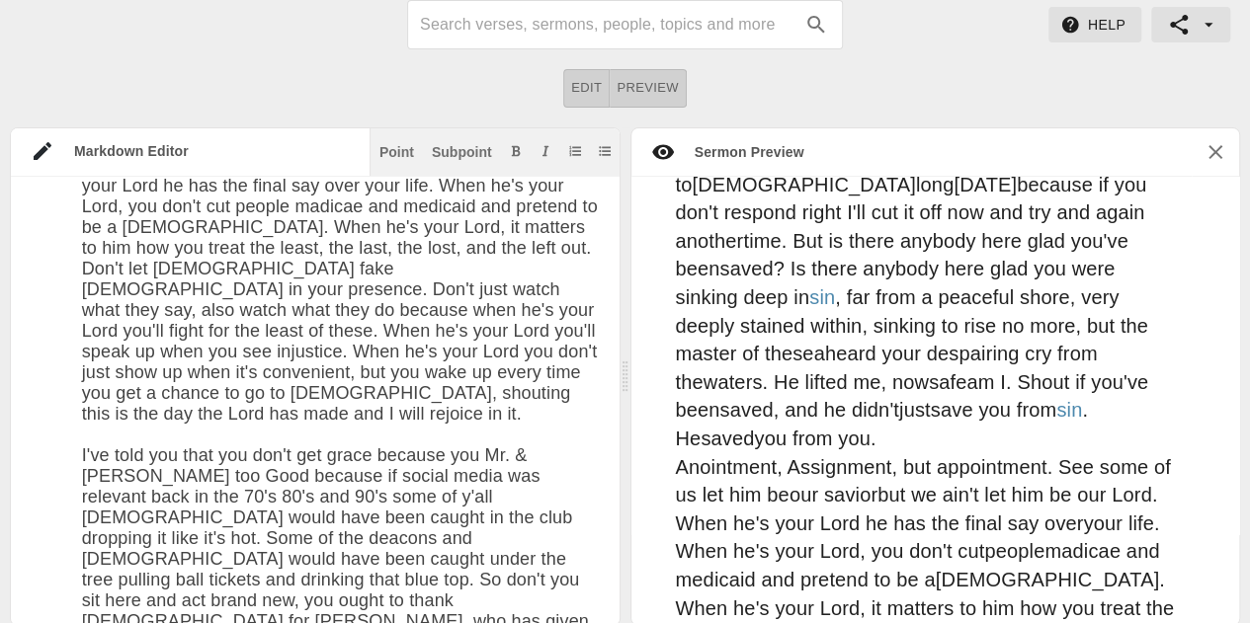
scroll to position [7635, 0]
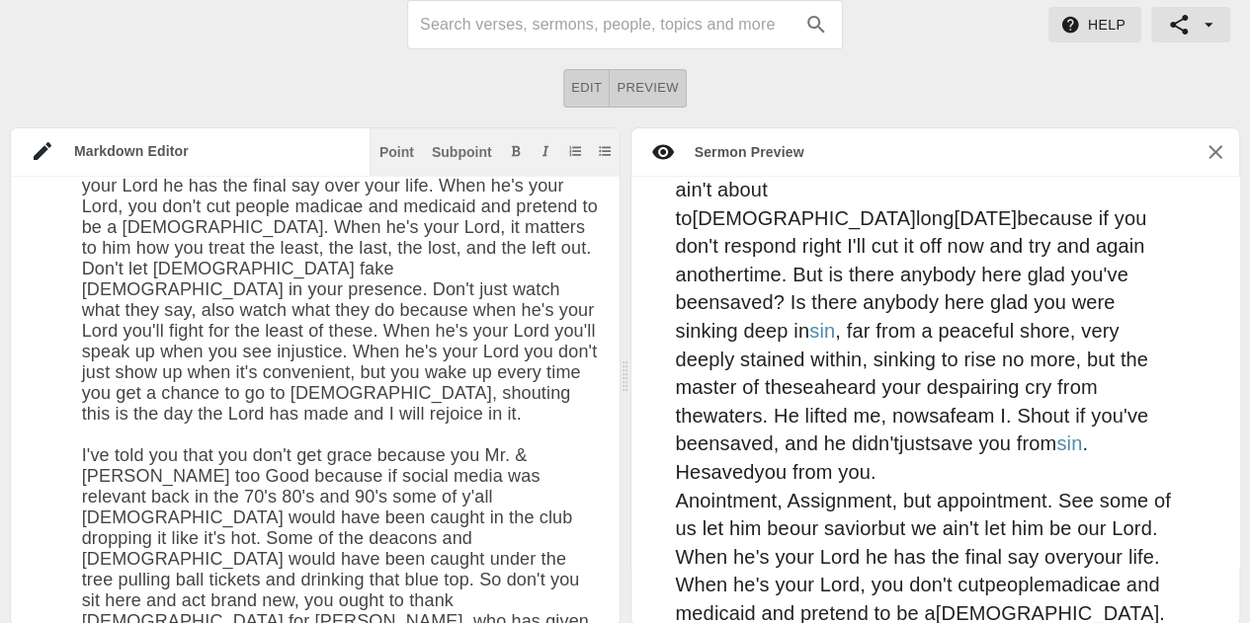
type textarea "# Grace Date: [DATE] ## INTRODUCTION I recently encountered something that put …"
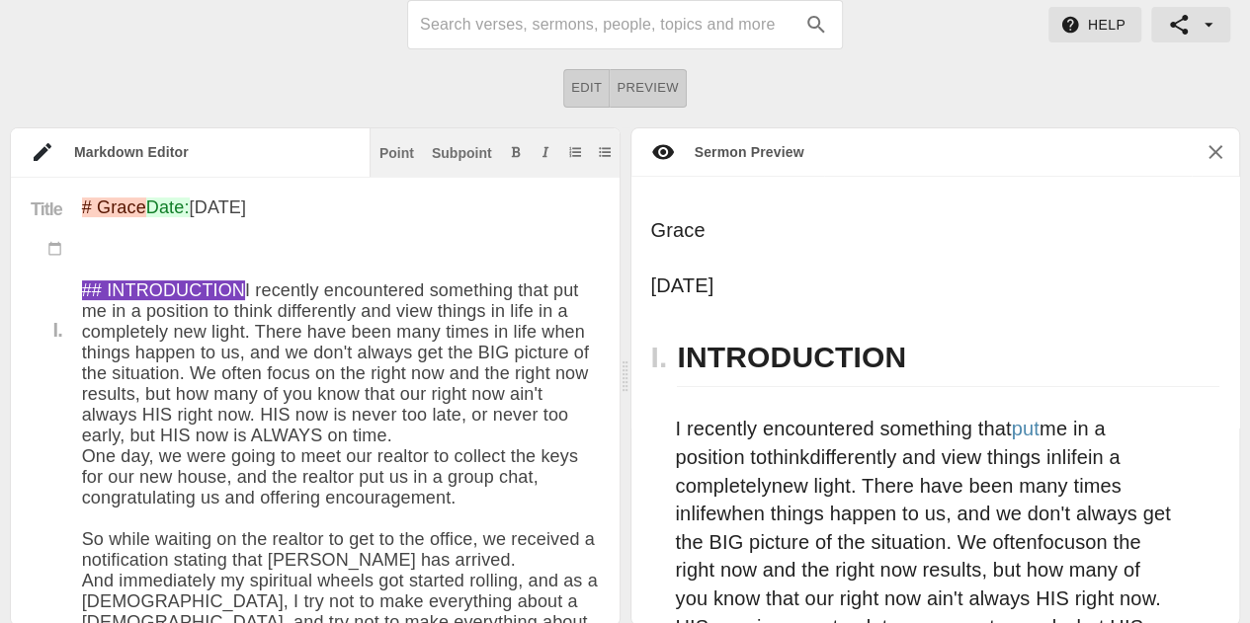
scroll to position [7635, 0]
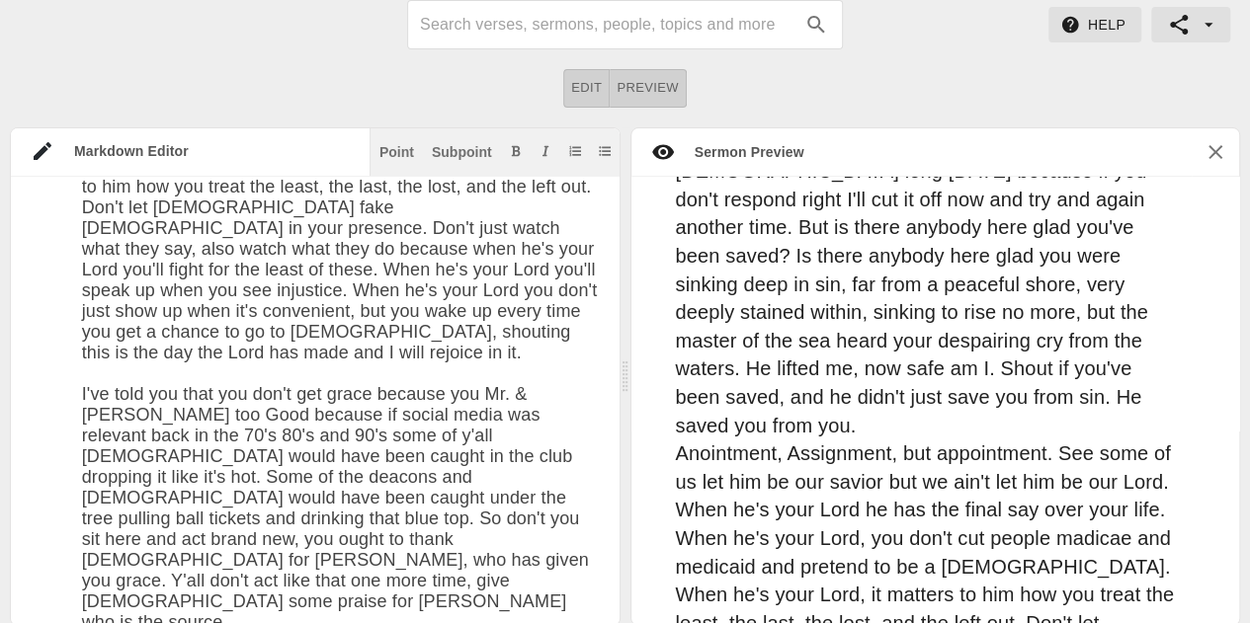
scroll to position [7739, 0]
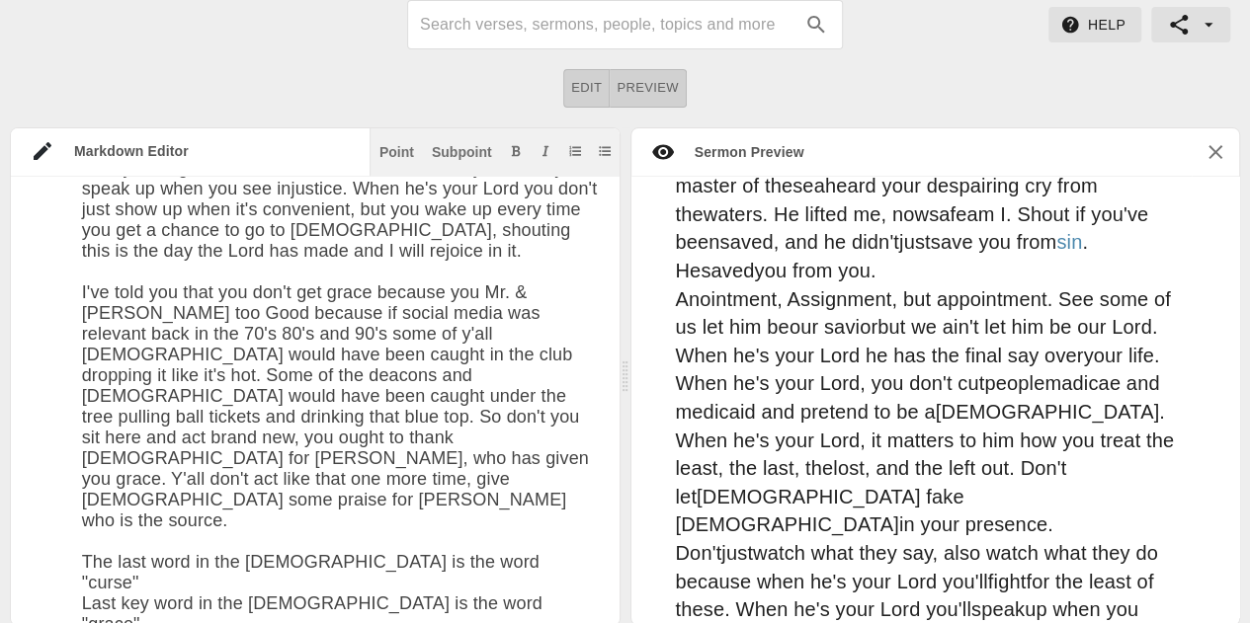
scroll to position [5287, 0]
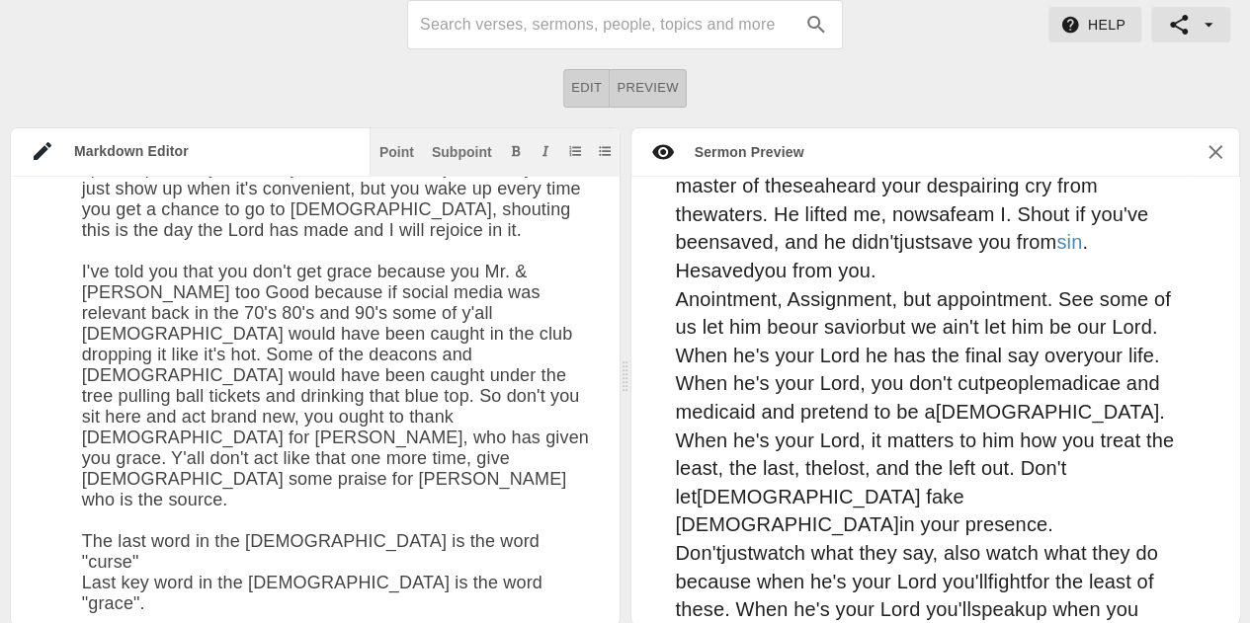
type textarea "# Grace Date: [DATE] ## INTRODUCTION I recently encountered something that put …"
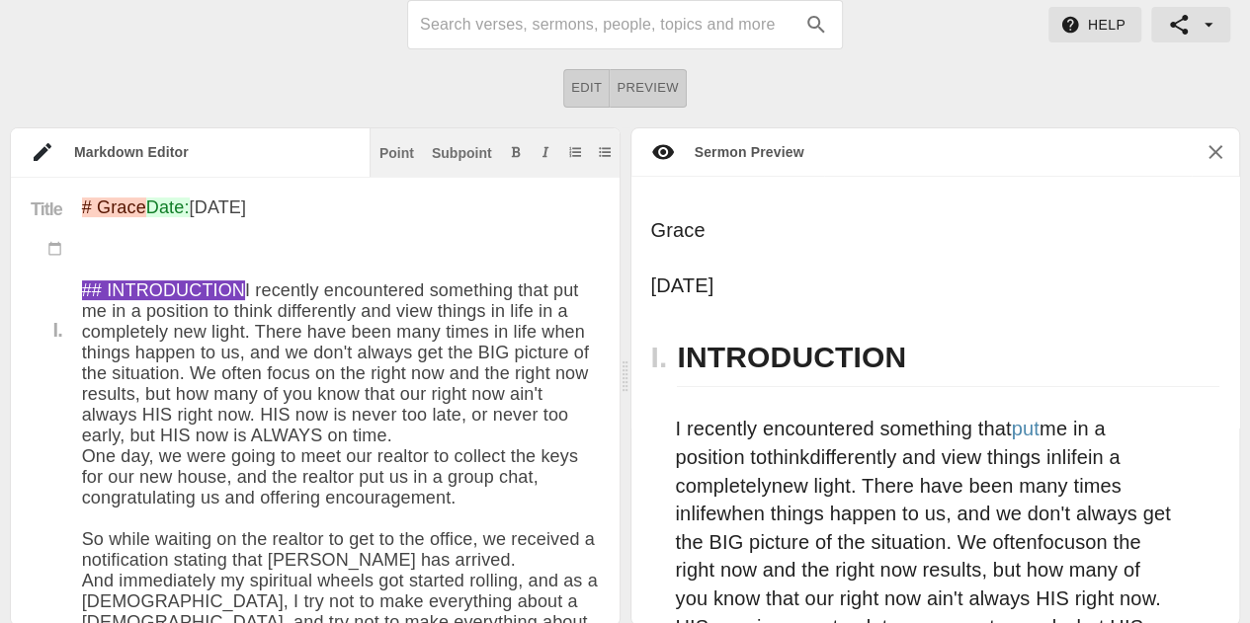
scroll to position [7837, 0]
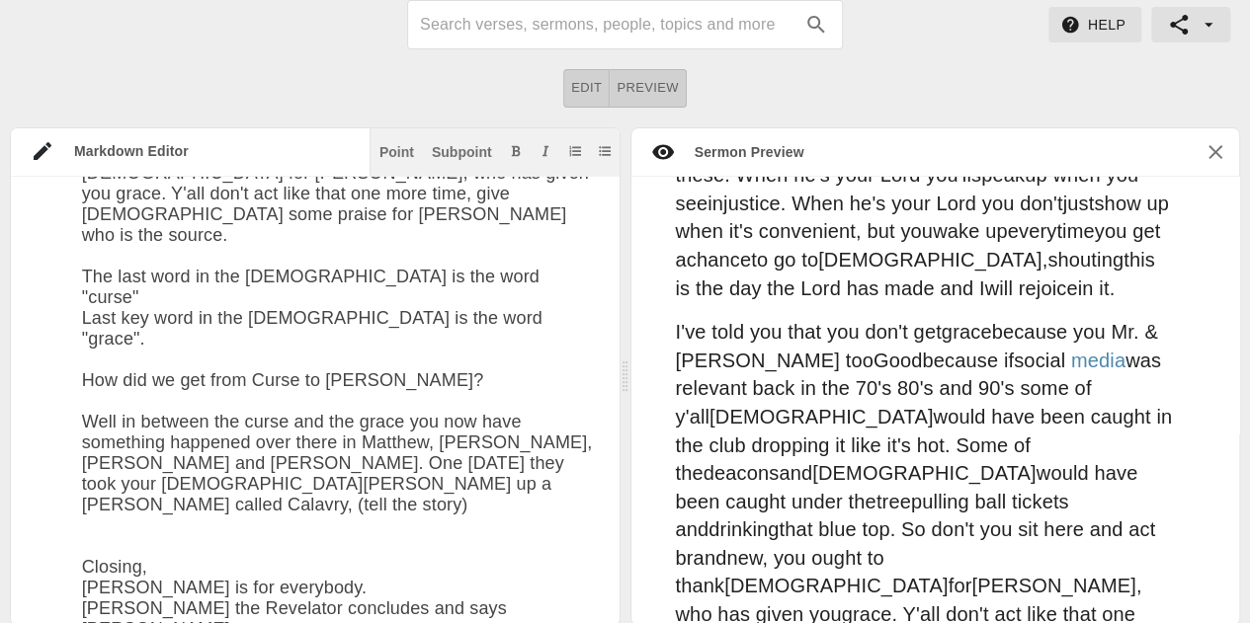
scroll to position [8301, 0]
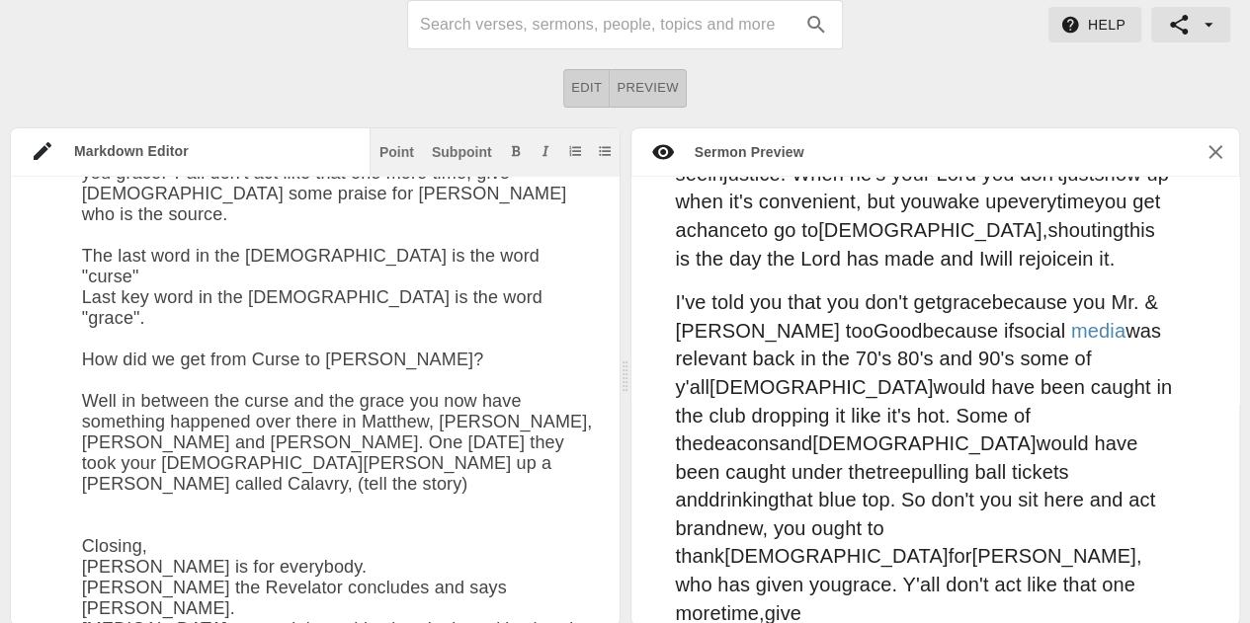
type textarea "# Grace Date: [DATE] ## INTRODUCTION I recently encountered something that put …"
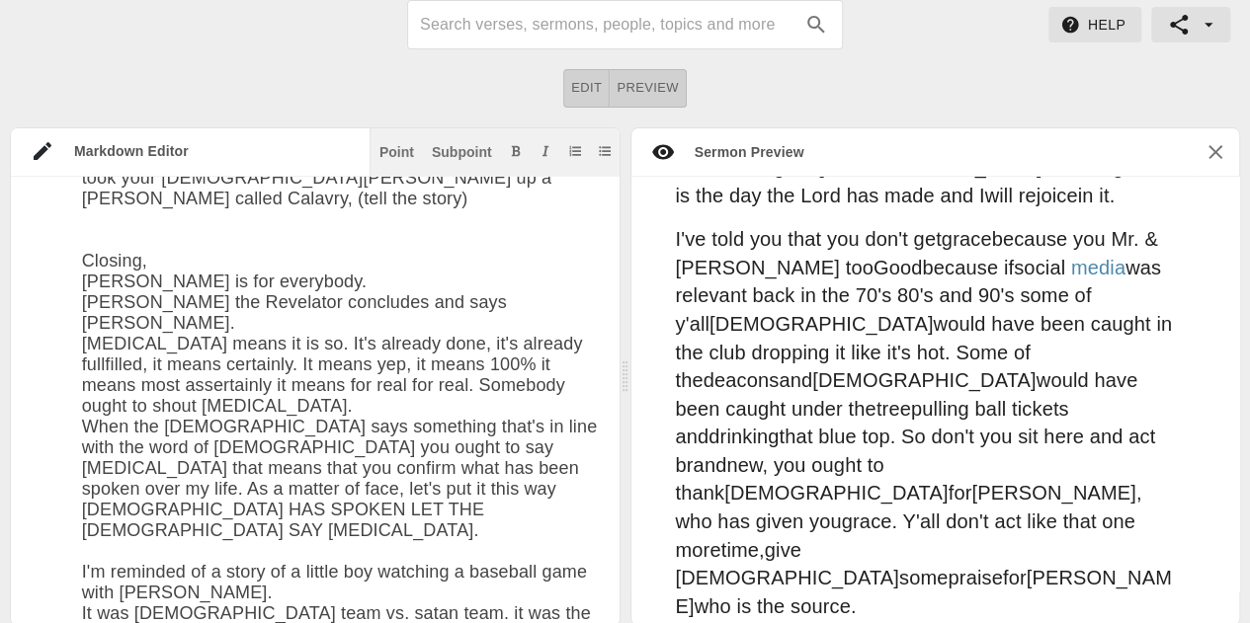
scroll to position [8331, 0]
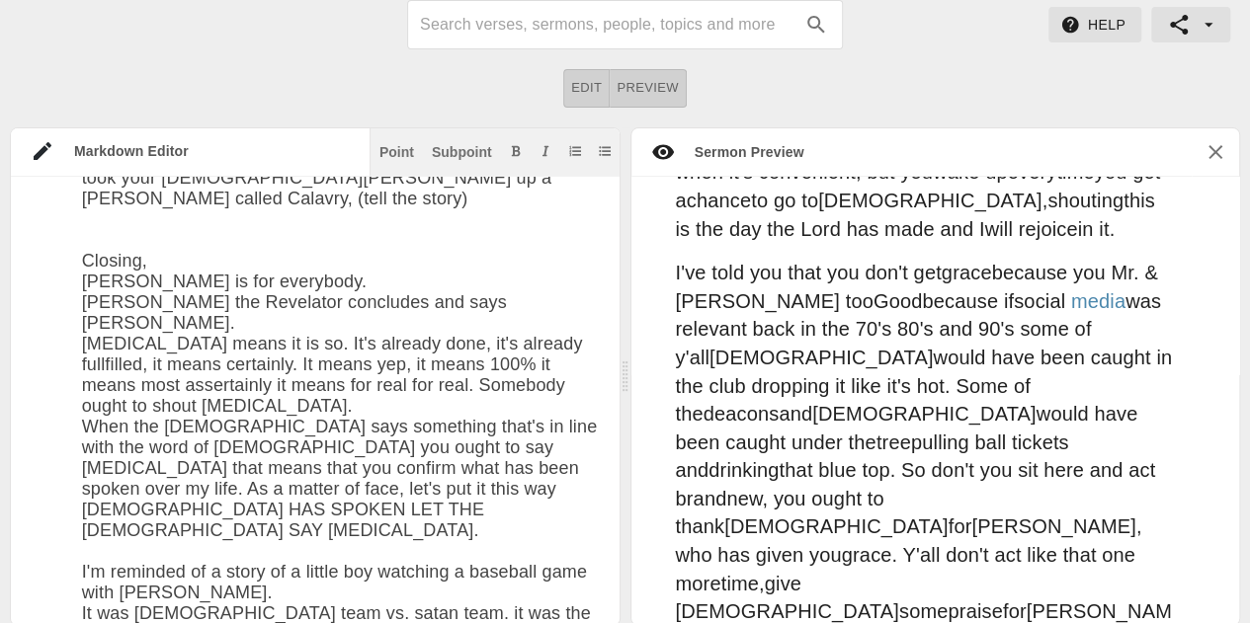
type textarea "# Grace Date: [DATE] ## INTRODUCTION I recently encountered something that put …"
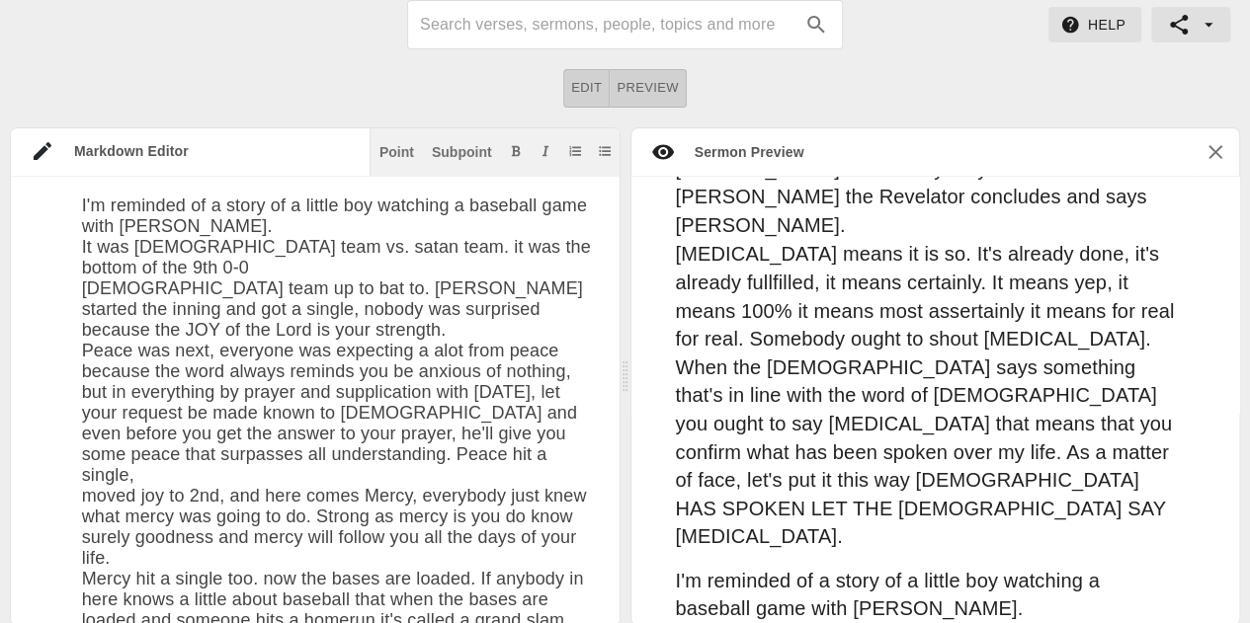
scroll to position [9261, 0]
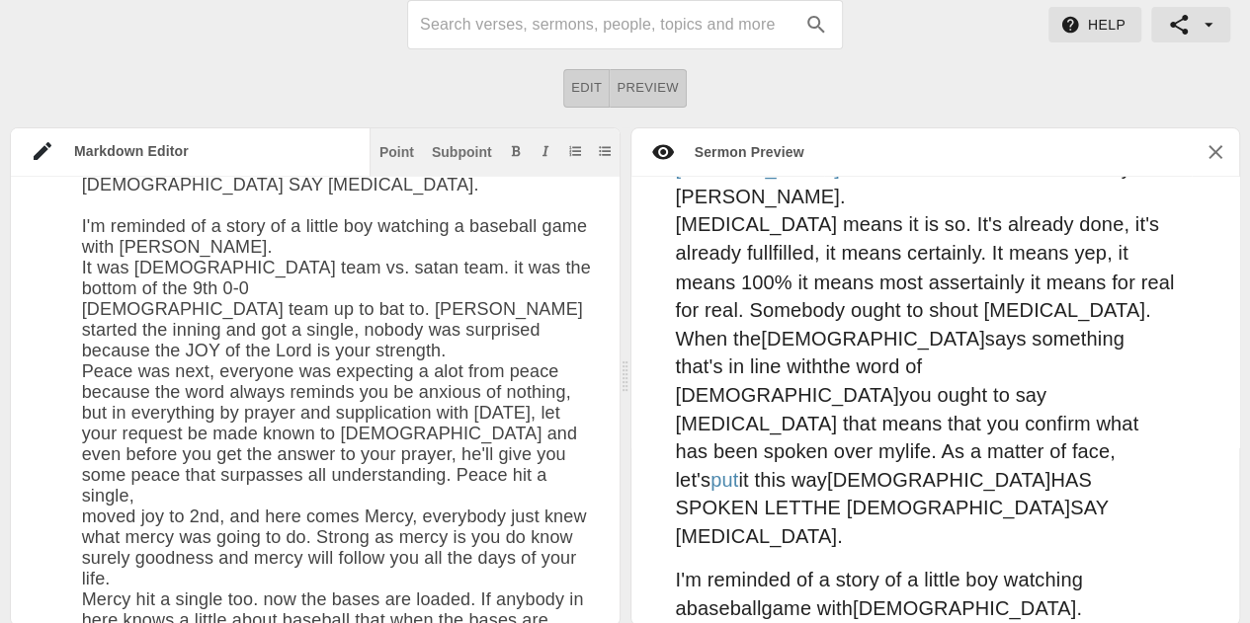
type textarea "# Grace Date: [DATE] ## INTRODUCTION I recently encountered something that put …"
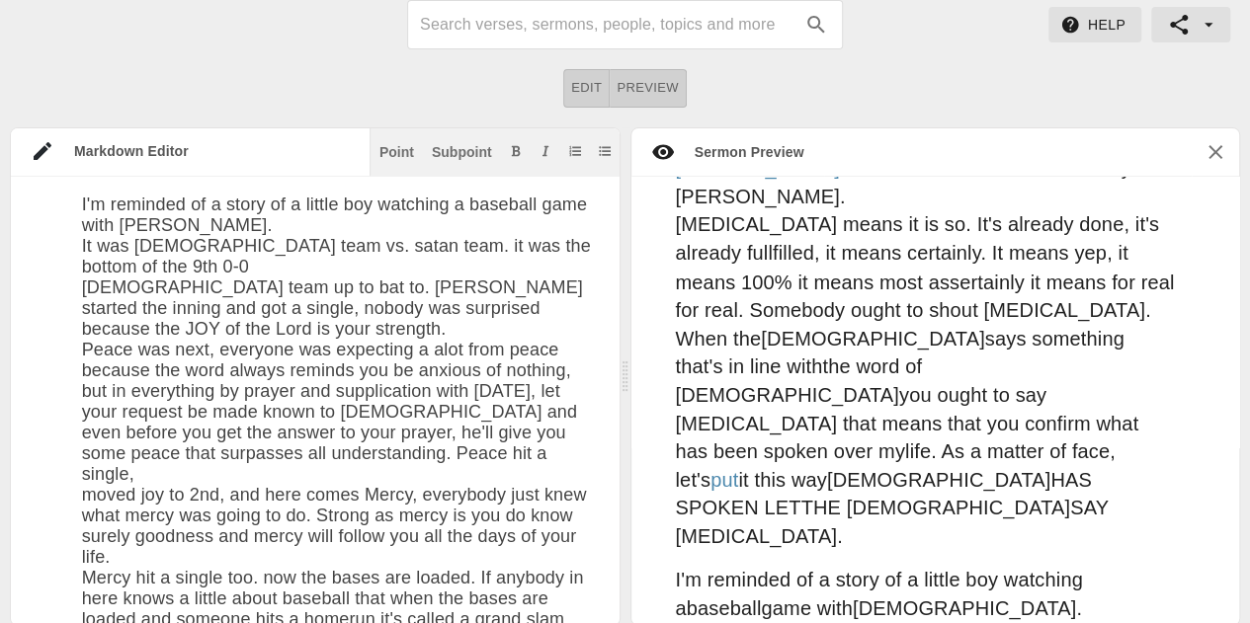
type textarea "# Grace Date: [DATE] ## INTRODUCTION I recently encountered something that put …"
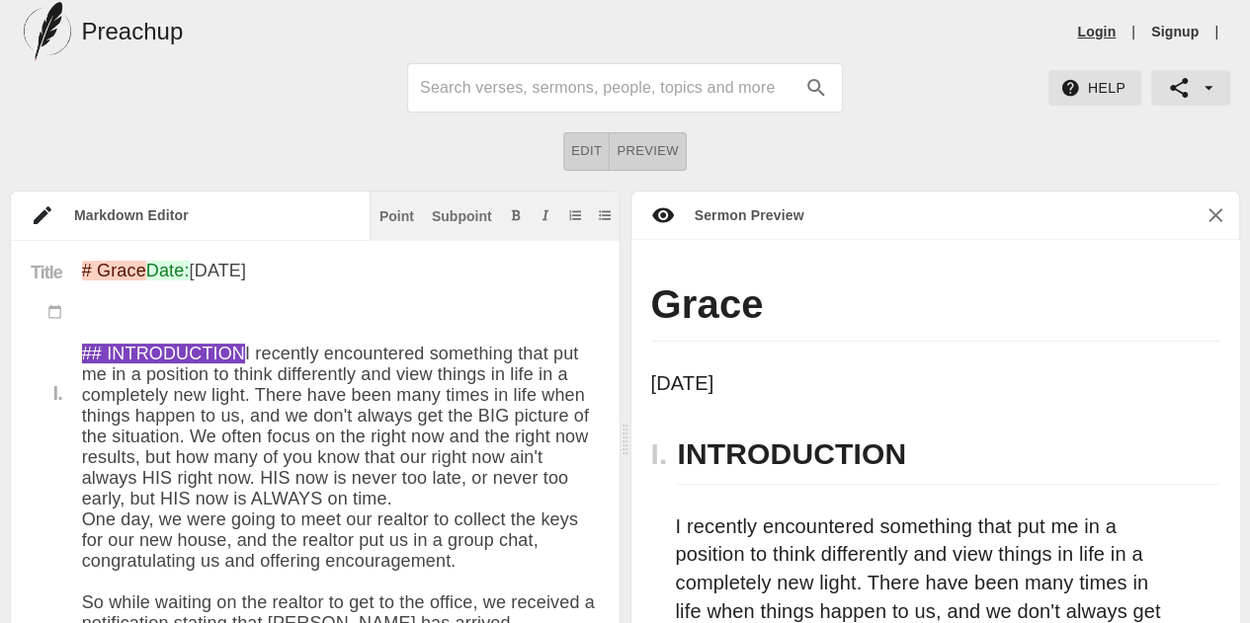
click at [1099, 35] on link "Login" at bounding box center [1096, 32] width 39 height 20
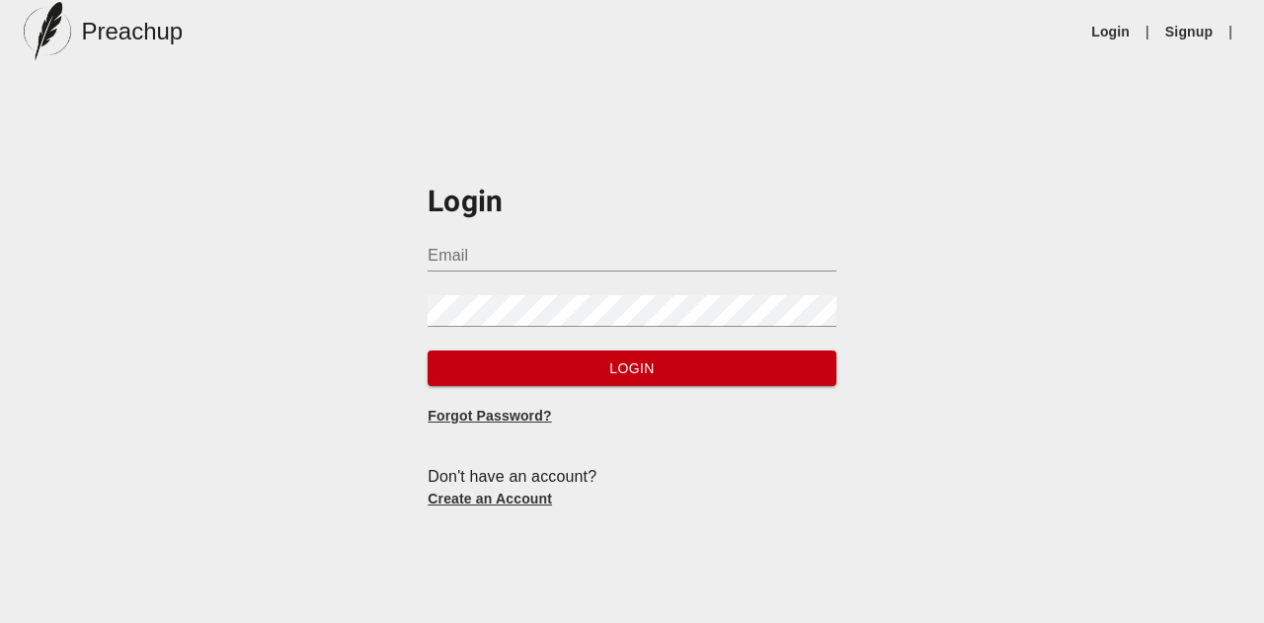
click at [536, 259] on input "Email" at bounding box center [632, 256] width 408 height 32
type input "[EMAIL_ADDRESS][DOMAIN_NAME]"
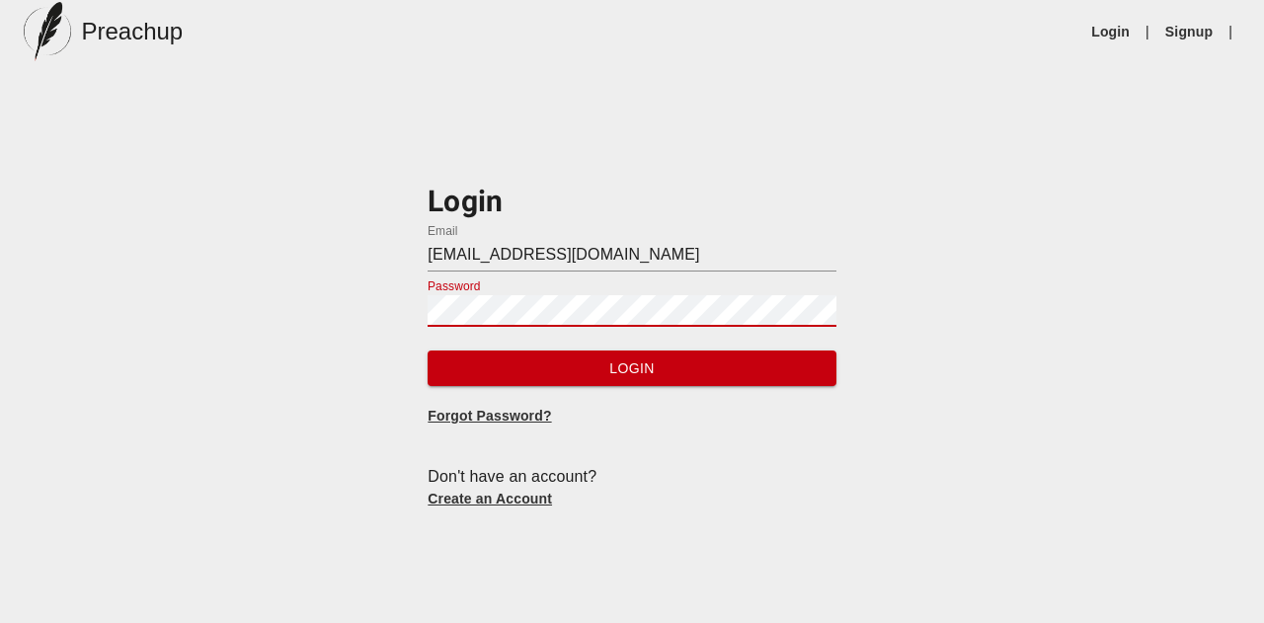
click at [428, 351] on button "Login" at bounding box center [632, 369] width 408 height 37
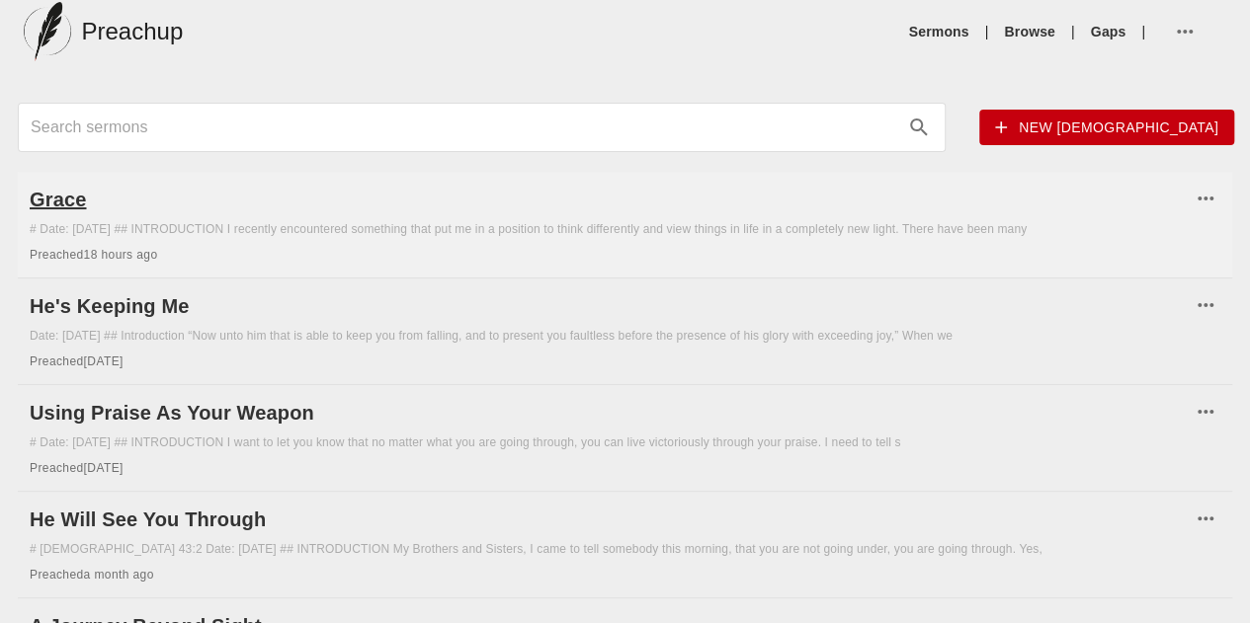
click at [284, 198] on h6 "Grace" at bounding box center [610, 200] width 1161 height 32
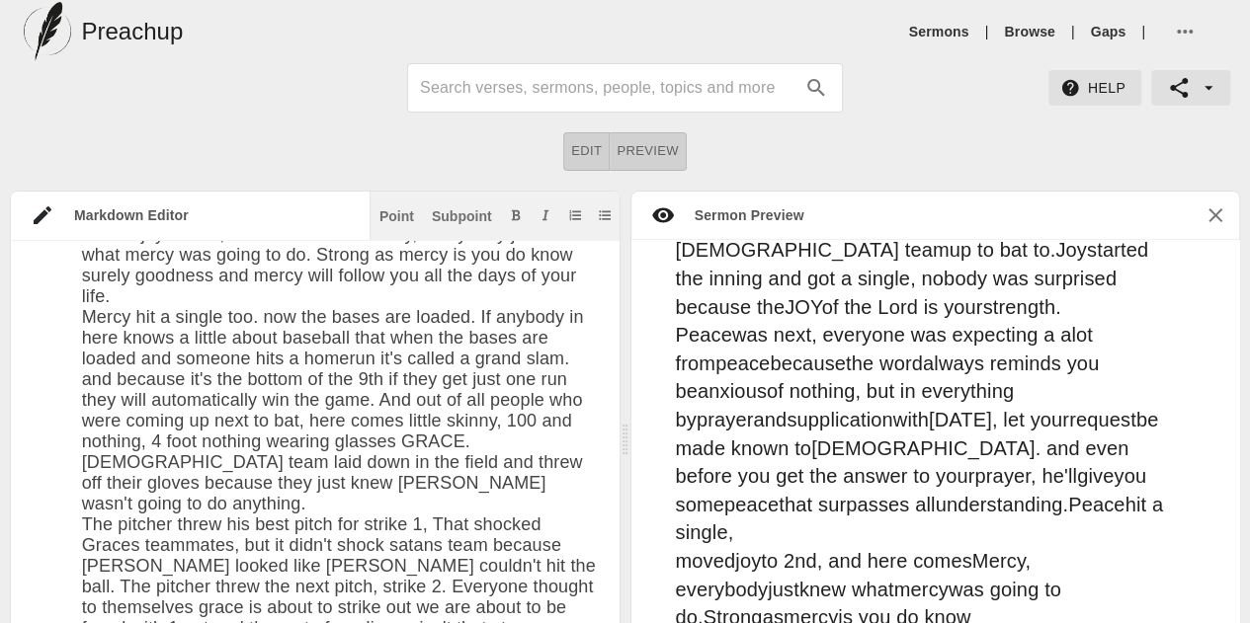
scroll to position [9761, 0]
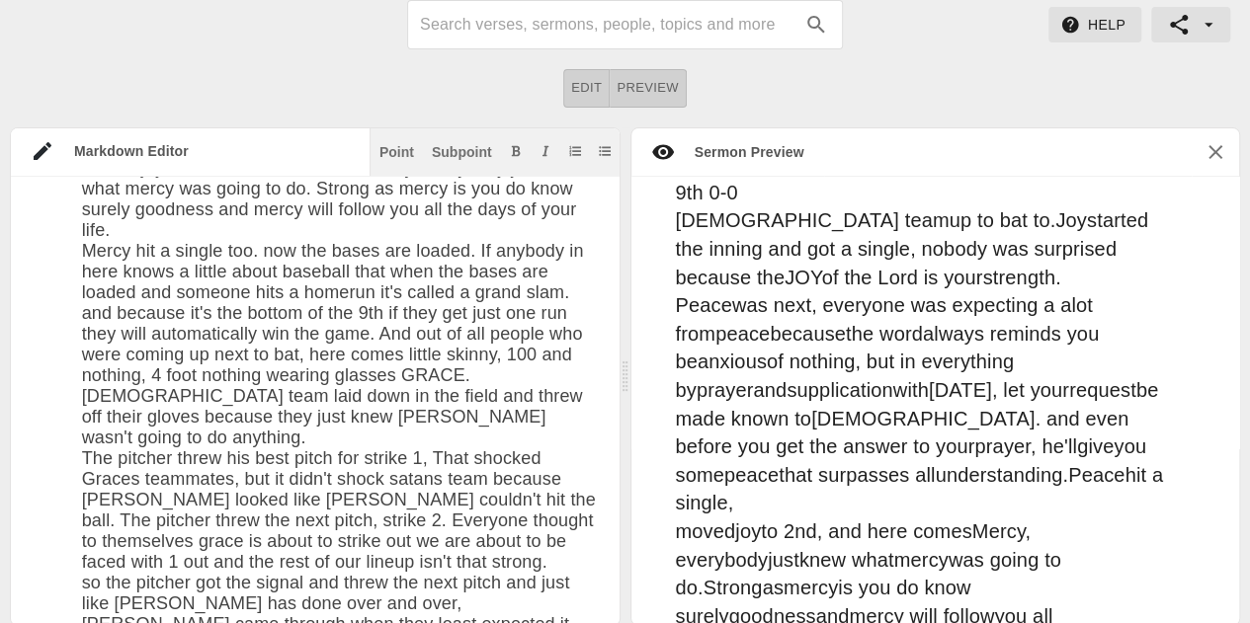
type textarea "# Grace Date: [DATE] ## INTRODUCTION I recently encountered something that put …"
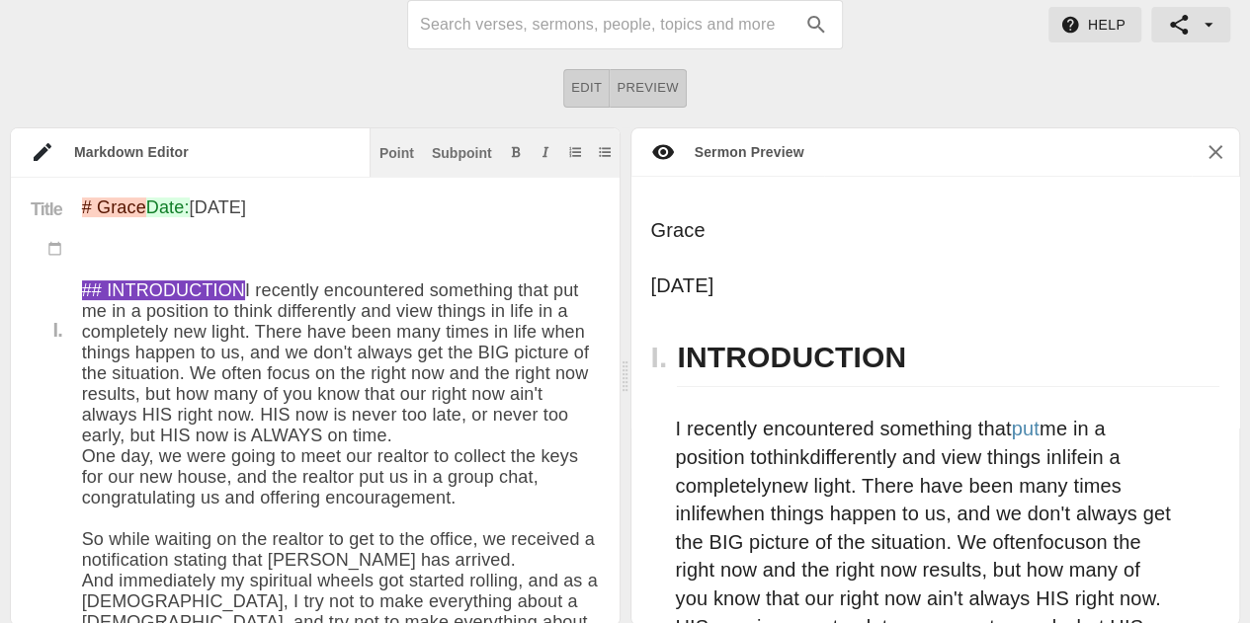
scroll to position [9761, 0]
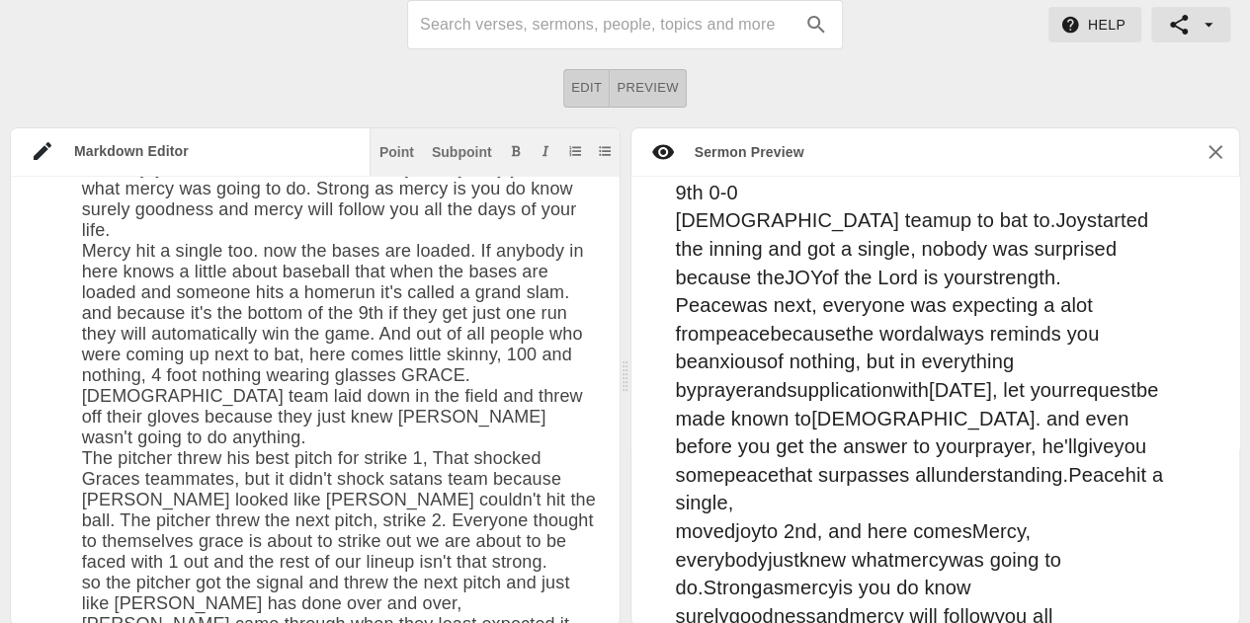
paste textarea "Tragedies are common place All kinds of diseases, people are slipping away Econ…"
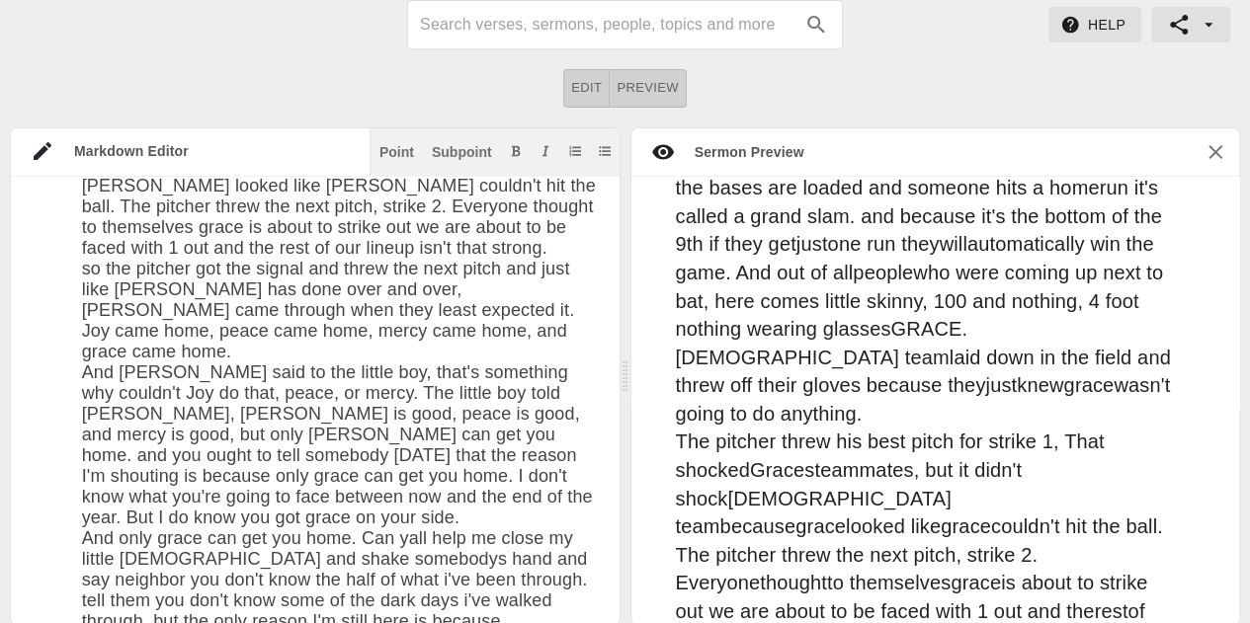
scroll to position [10269, 0]
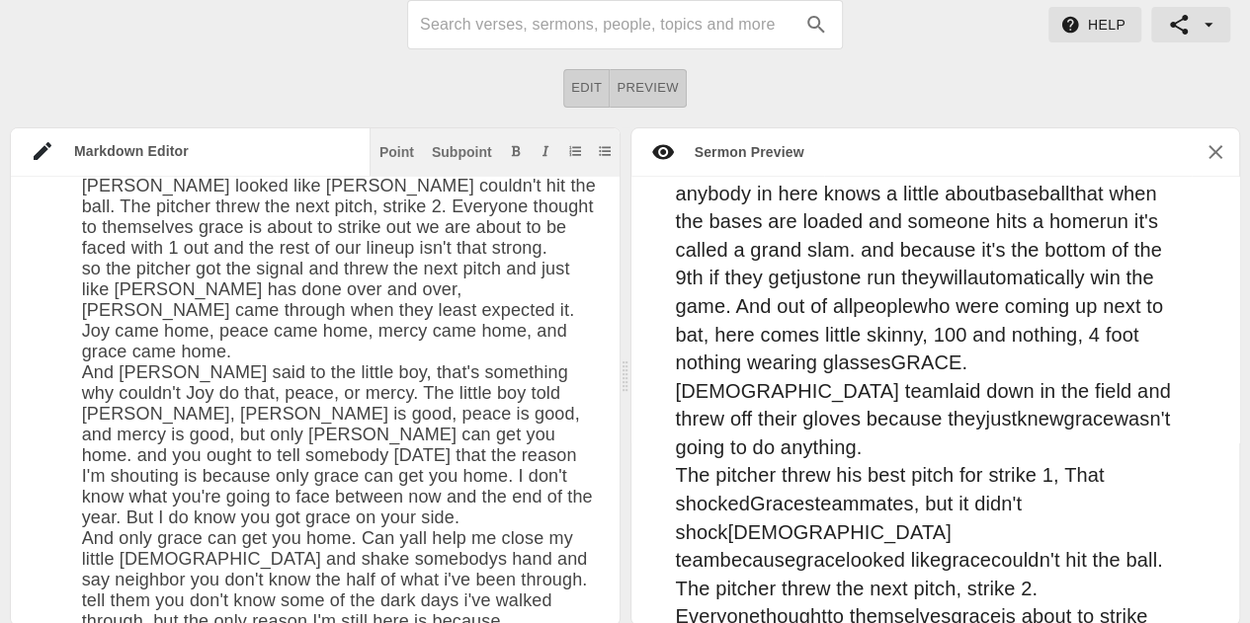
paste textarea "It could have been me (thank you) Outdoors (thank you) No food (thank you) No c…"
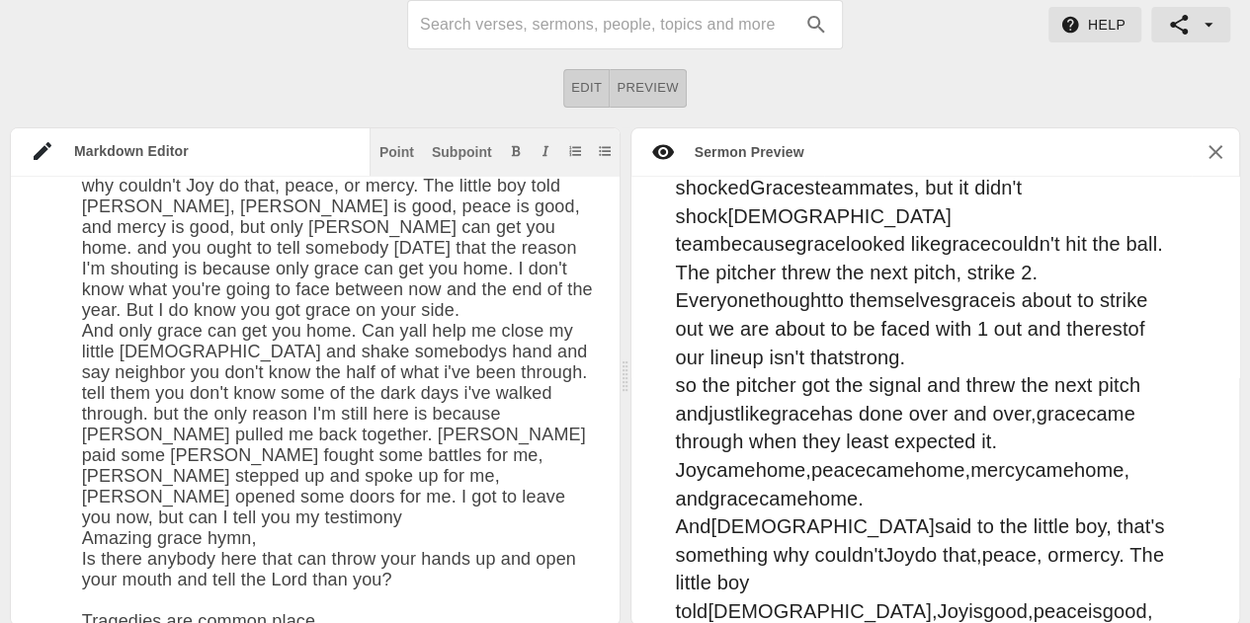
scroll to position [10551, 0]
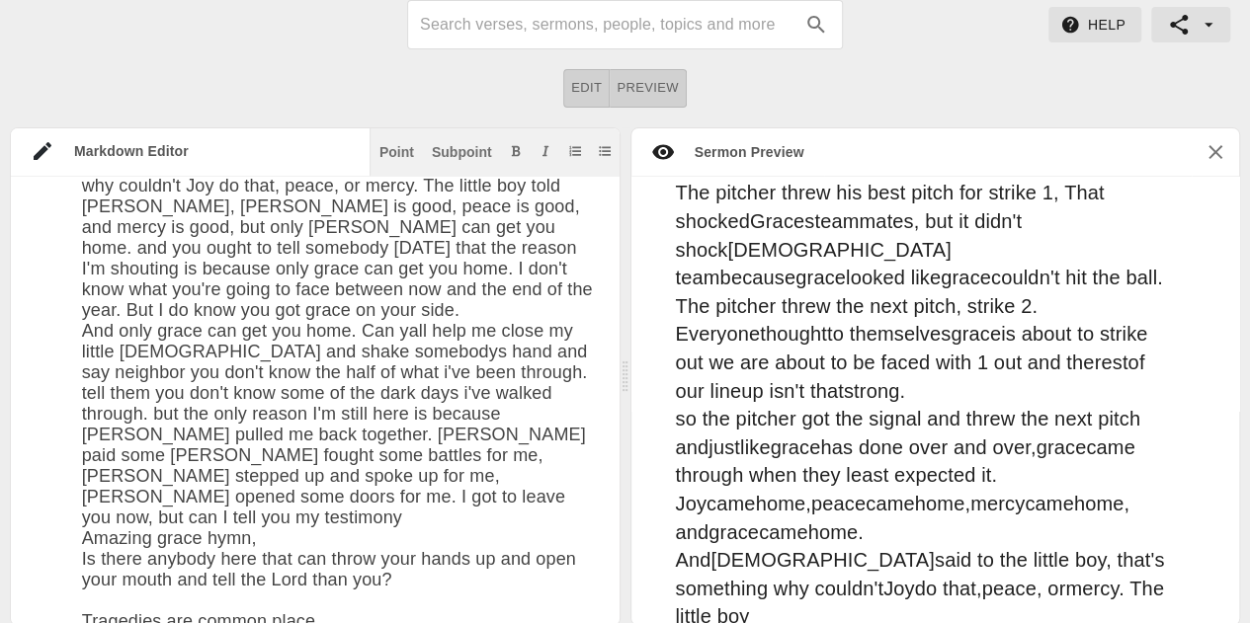
type textarea "# Grace Date: [DATE] ## INTRODUCTION I recently encountered something that put …"
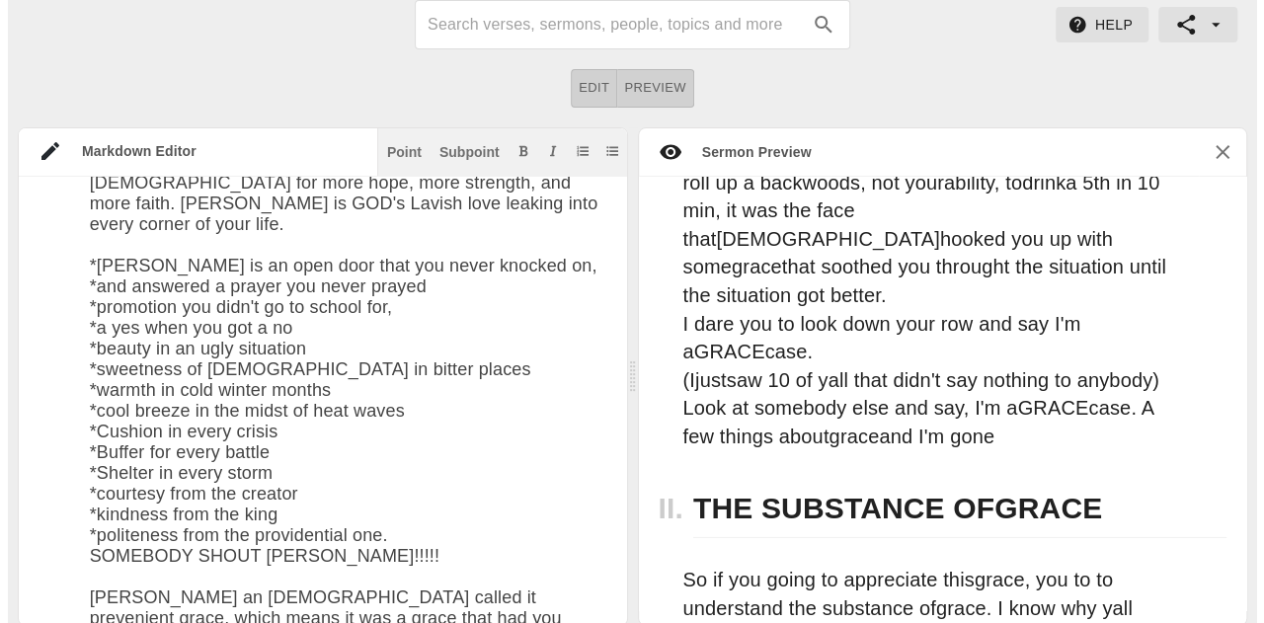
scroll to position [0, 0]
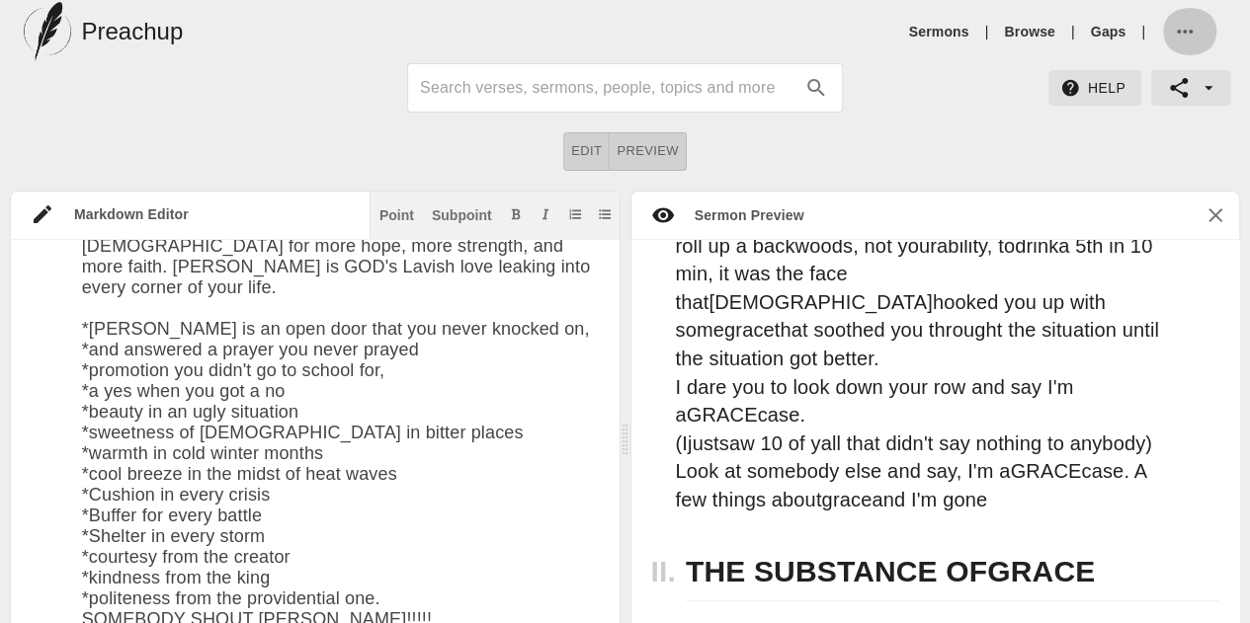
click at [1191, 24] on icon "button" at bounding box center [1184, 32] width 24 height 24
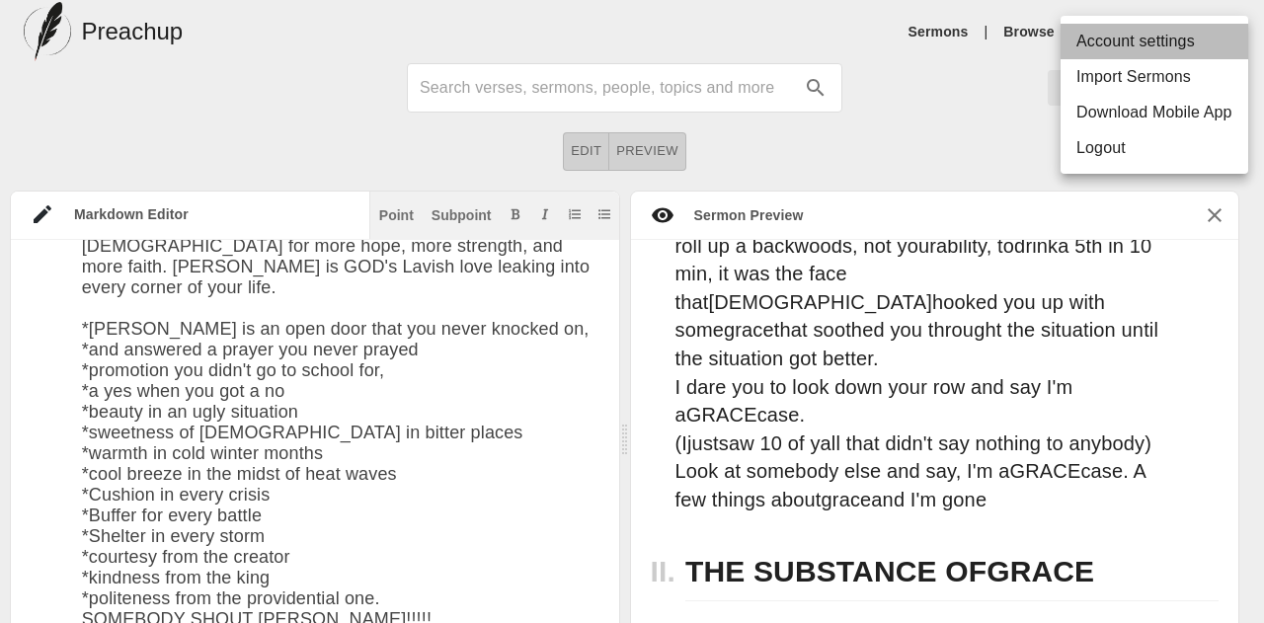
click at [1191, 24] on li "Account settings" at bounding box center [1155, 42] width 188 height 36
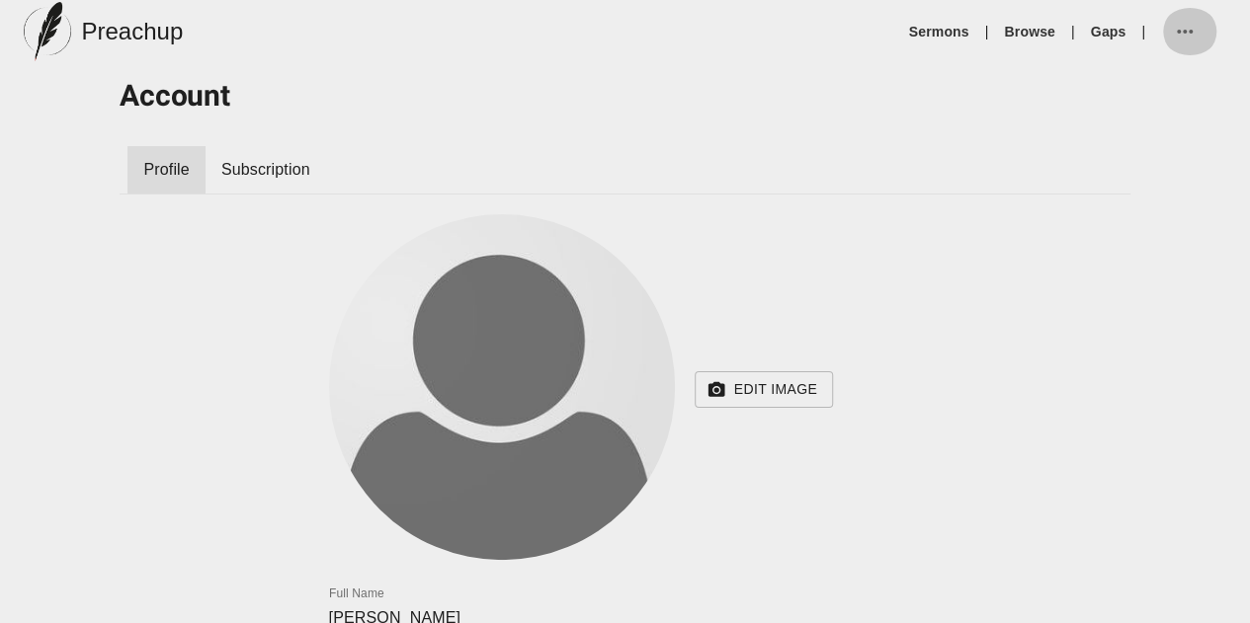
click at [1191, 24] on icon "button" at bounding box center [1184, 32] width 24 height 24
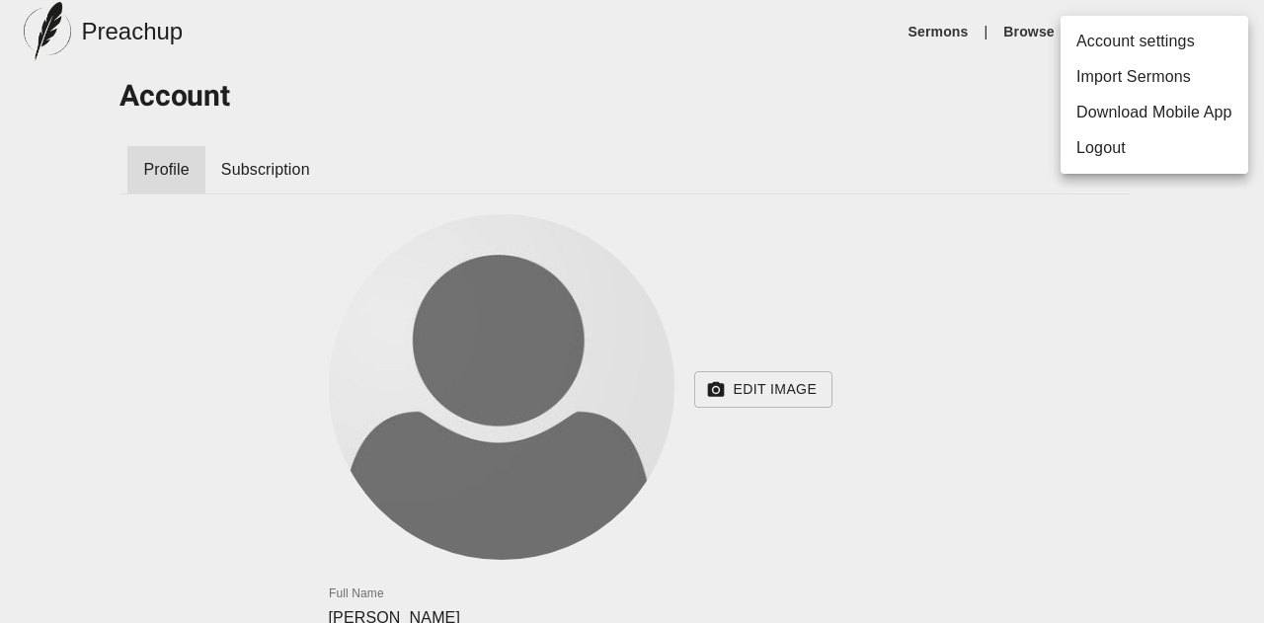
click at [1122, 153] on li "Logout" at bounding box center [1155, 148] width 188 height 36
